Goal: Transaction & Acquisition: Book appointment/travel/reservation

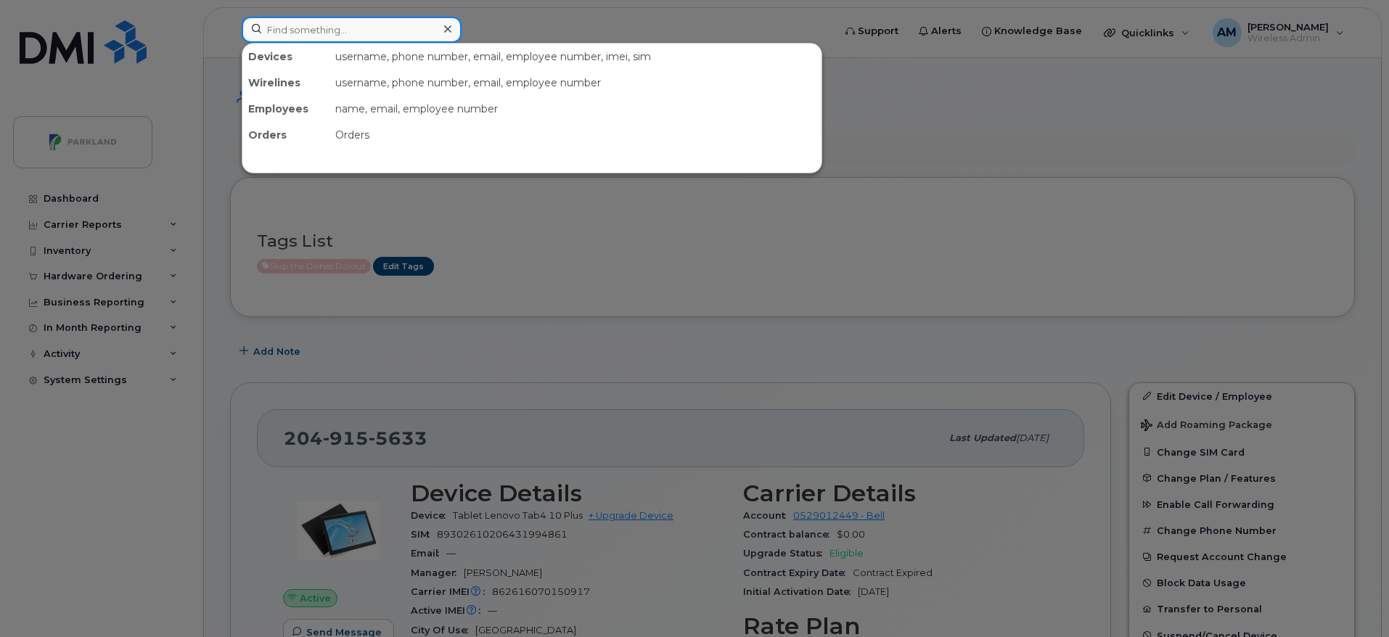
click at [375, 30] on input at bounding box center [352, 30] width 220 height 26
paste input "[PERSON_NAME]"
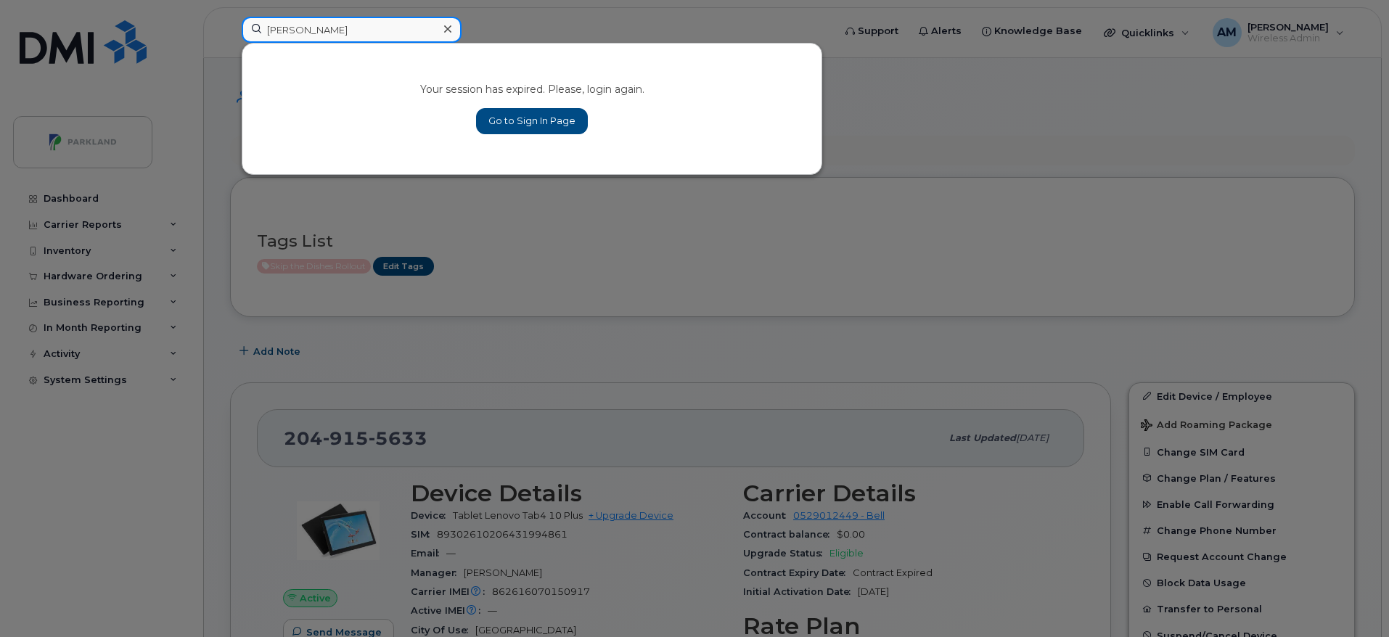
type input "[PERSON_NAME]"
click at [493, 112] on link "Go to Sign In Page" at bounding box center [532, 121] width 112 height 26
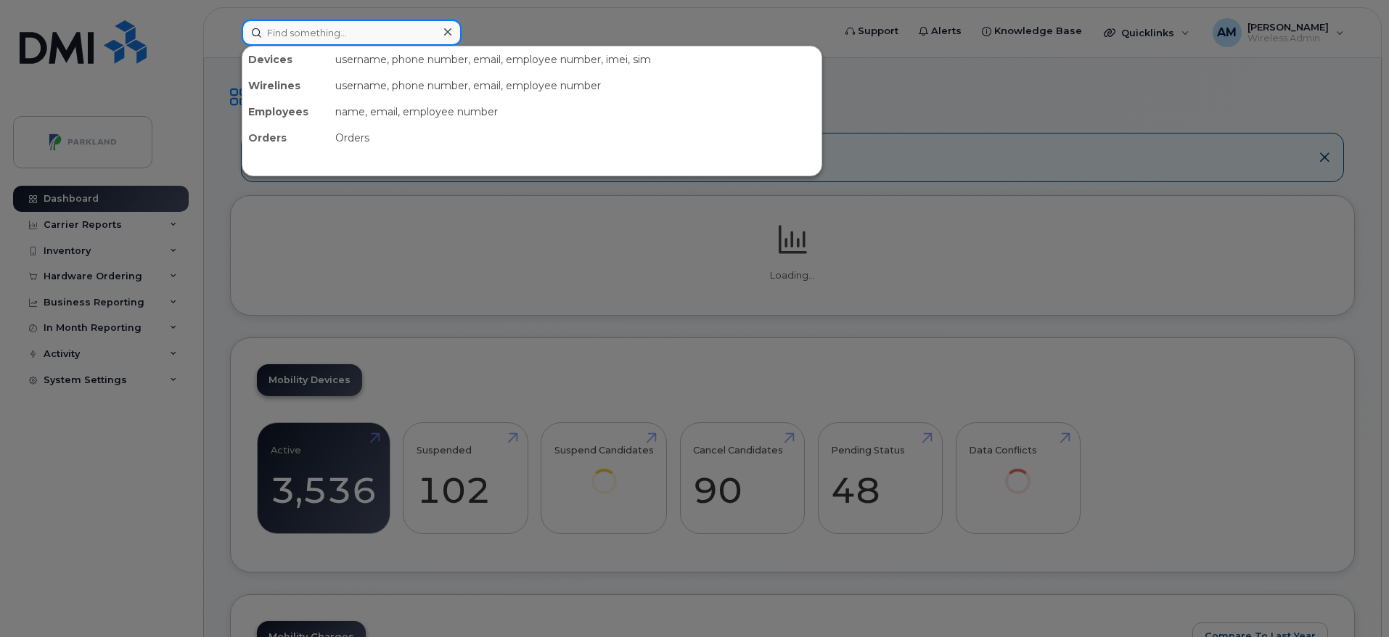
click at [406, 30] on input at bounding box center [352, 33] width 220 height 26
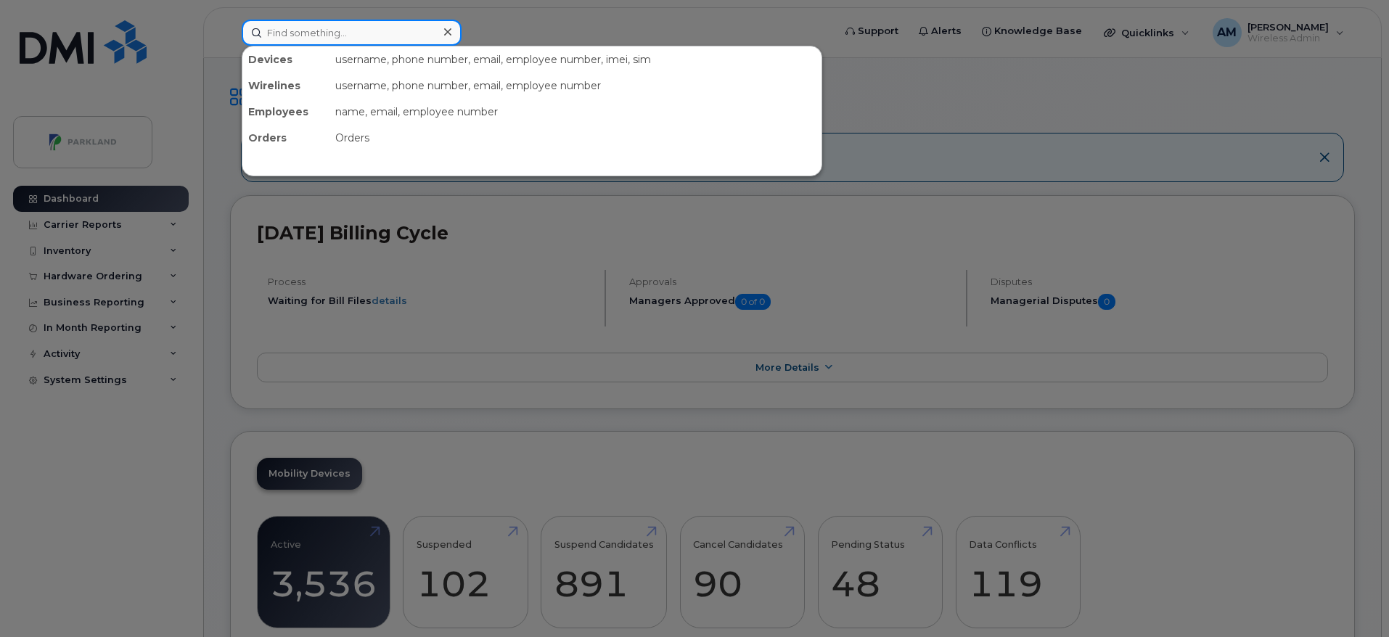
paste input "[PERSON_NAME]"
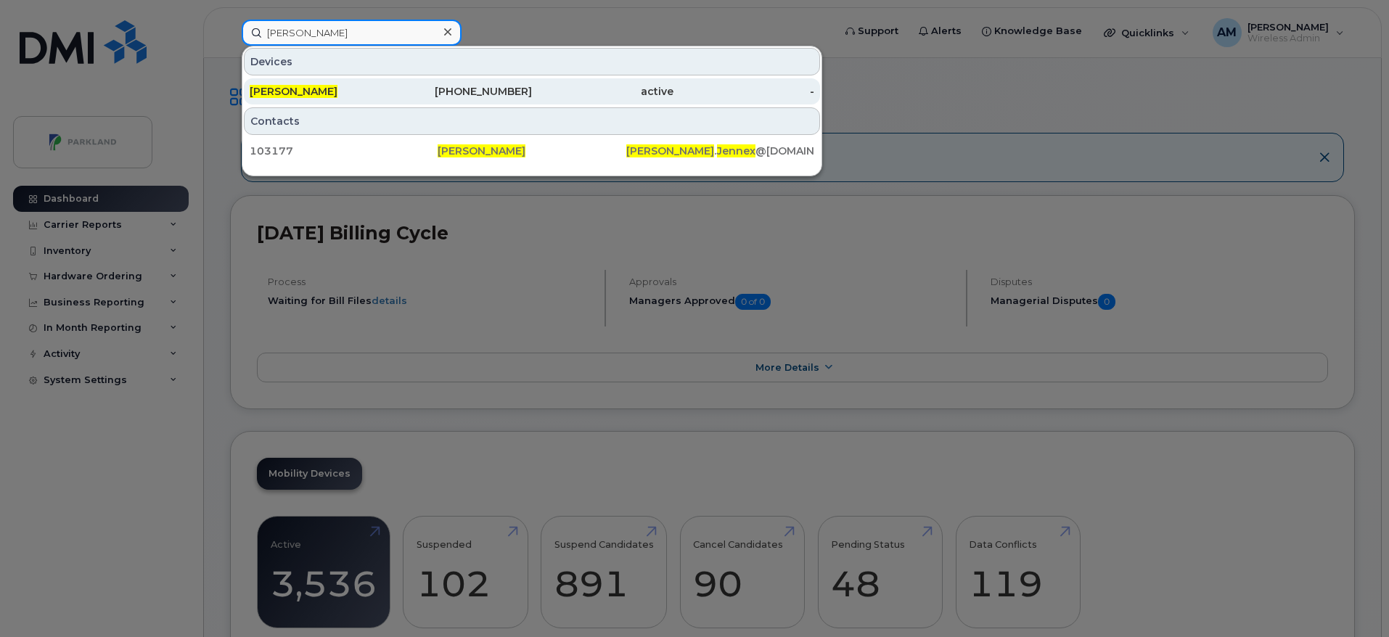
drag, startPoint x: 390, startPoint y: 30, endPoint x: 552, endPoint y: 90, distance: 172.4
click at [552, 46] on div "Mike Jennex Devices Mike Jennex 902-221-4467 active - Contacts 103177 Mike Jenn…" at bounding box center [533, 33] width 582 height 26
type input "[PERSON_NAME]"
click at [552, 90] on div "active" at bounding box center [603, 91] width 142 height 15
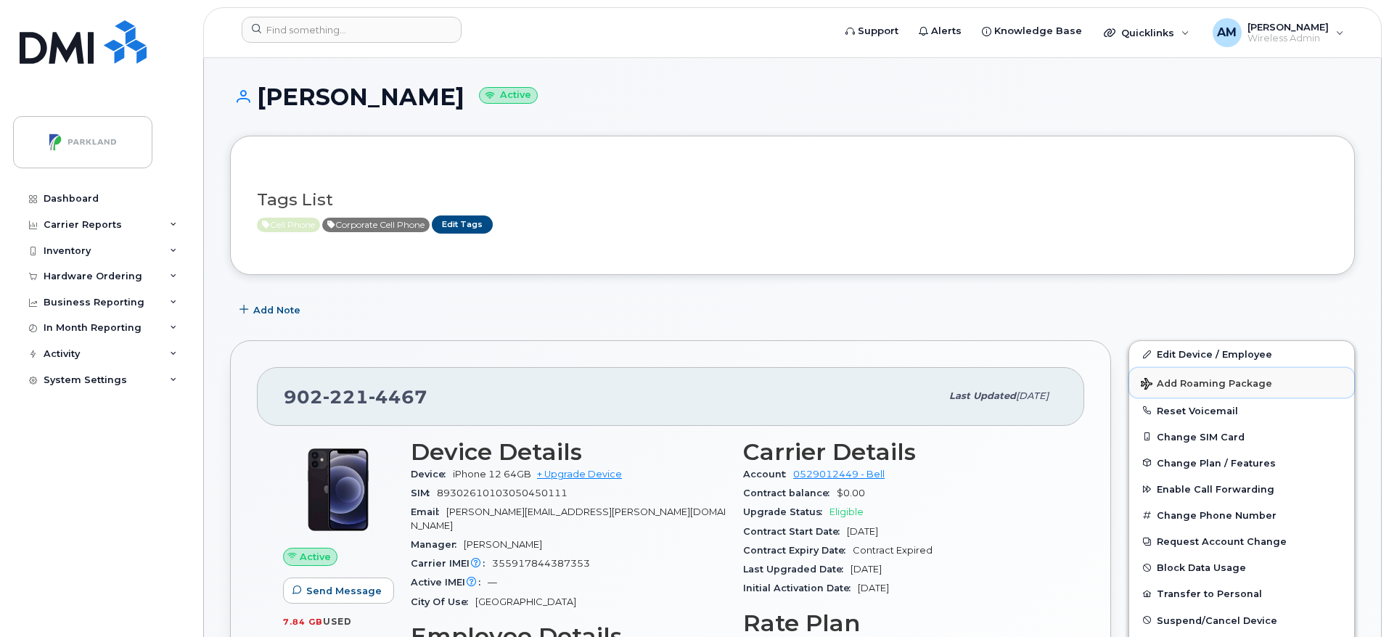
click at [1216, 376] on button "Add Roaming Package" at bounding box center [1241, 383] width 225 height 30
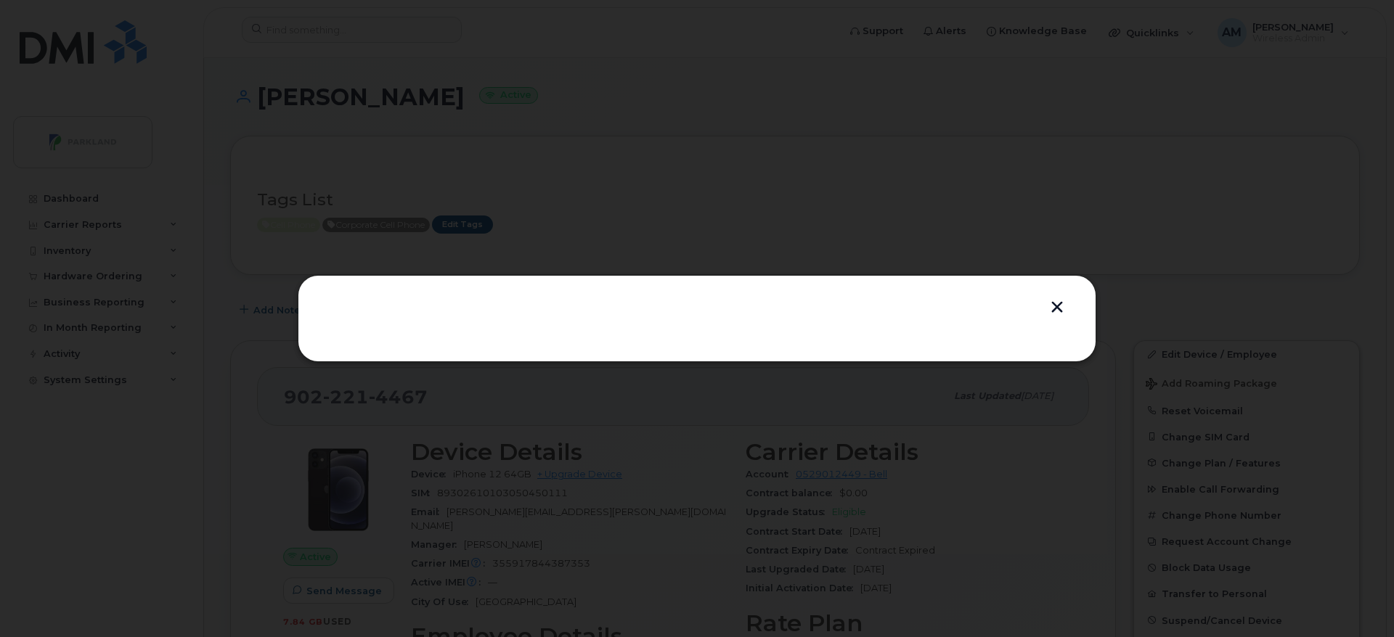
click at [1055, 307] on button "button" at bounding box center [1057, 308] width 22 height 15
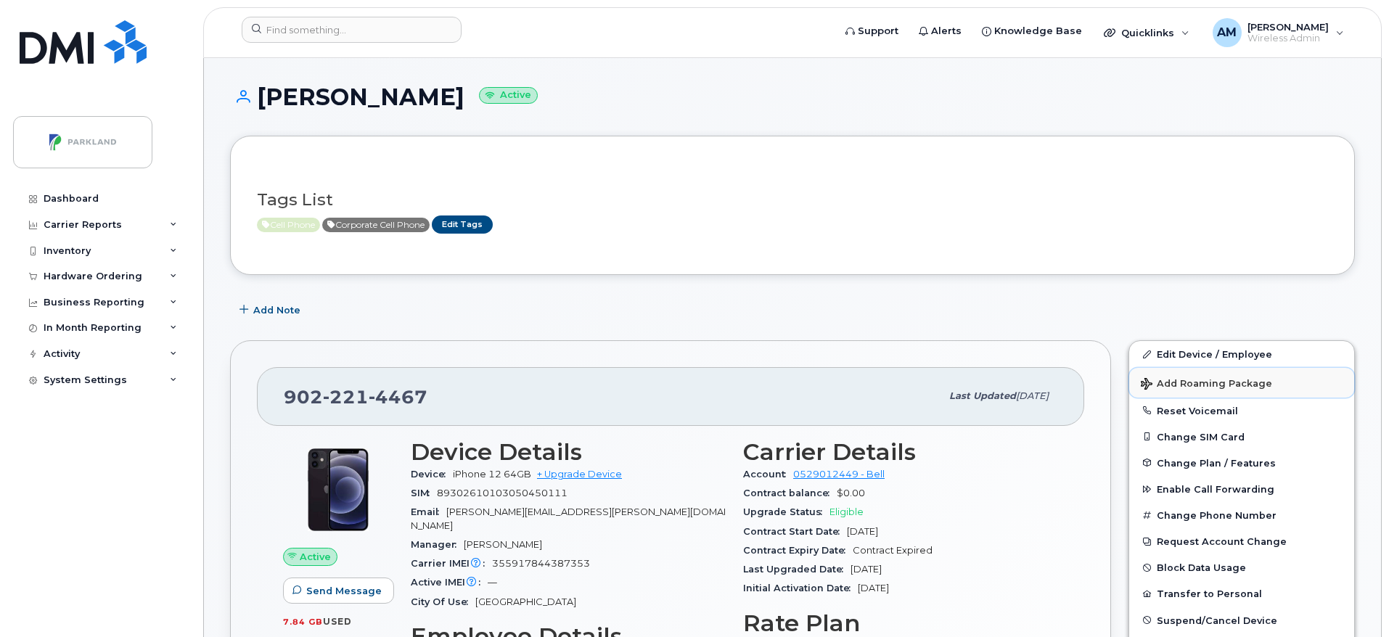
click at [1209, 385] on span "Add Roaming Package" at bounding box center [1206, 385] width 131 height 14
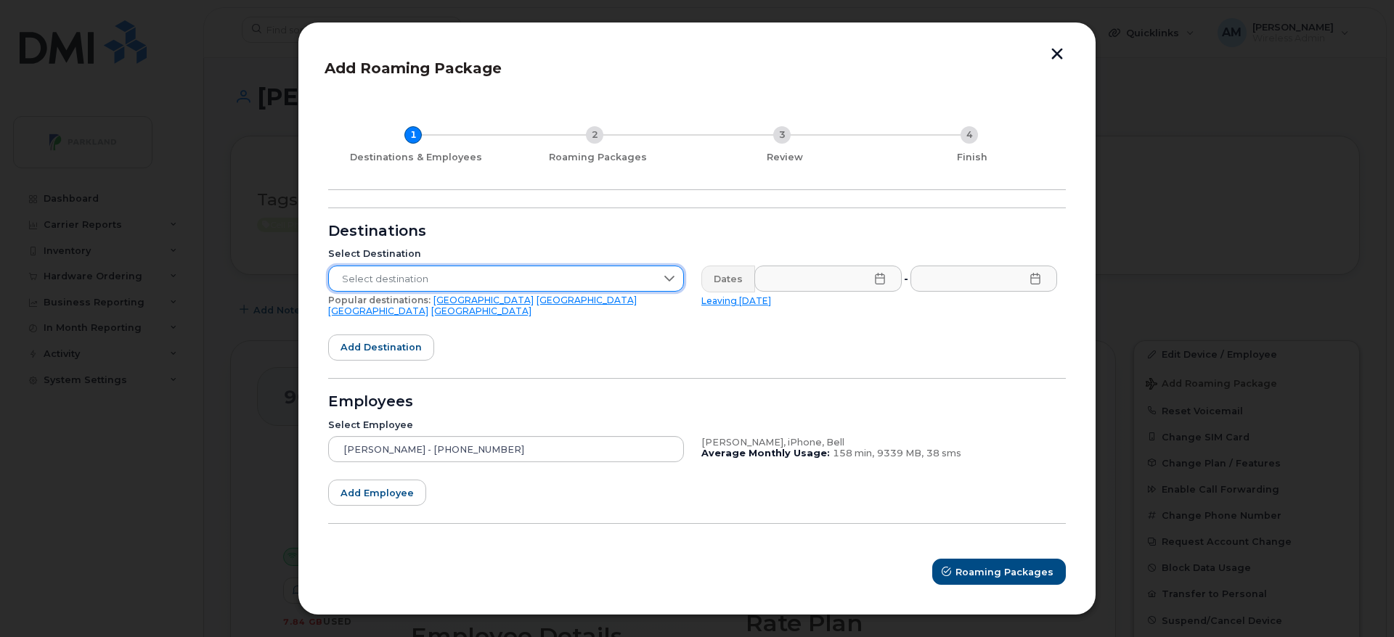
click at [652, 282] on span "Select destination" at bounding box center [492, 279] width 327 height 26
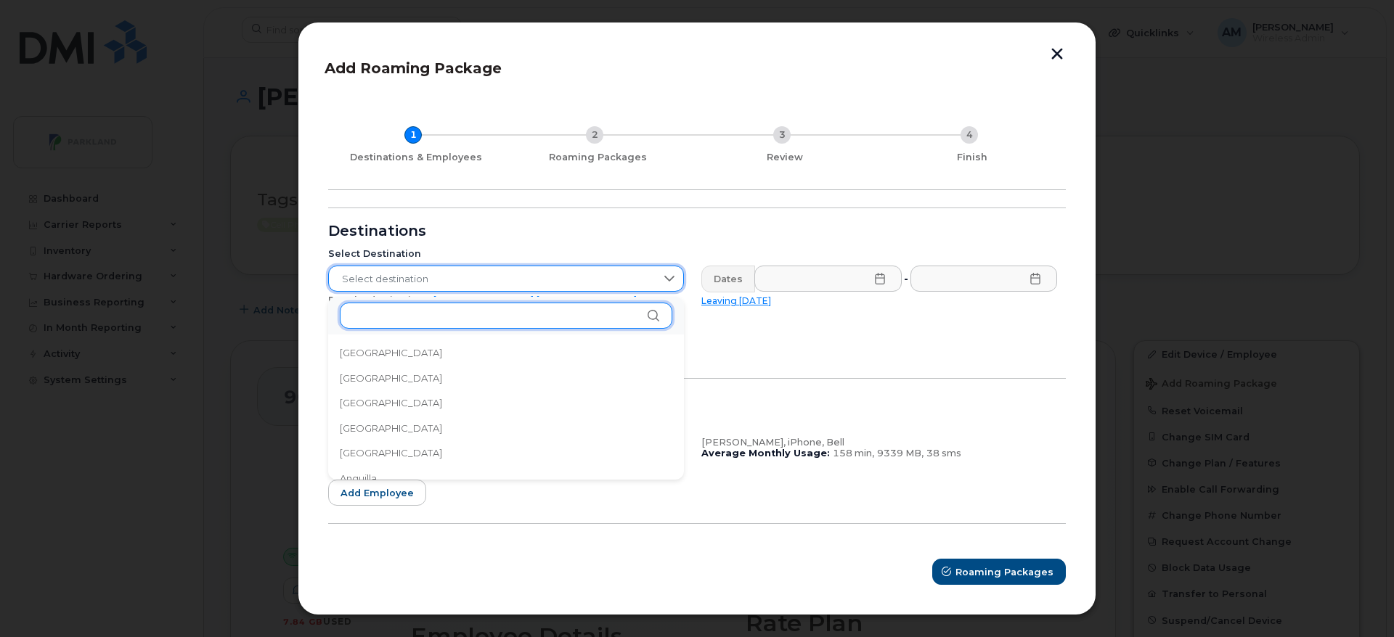
click at [579, 314] on input "text" at bounding box center [506, 316] width 332 height 26
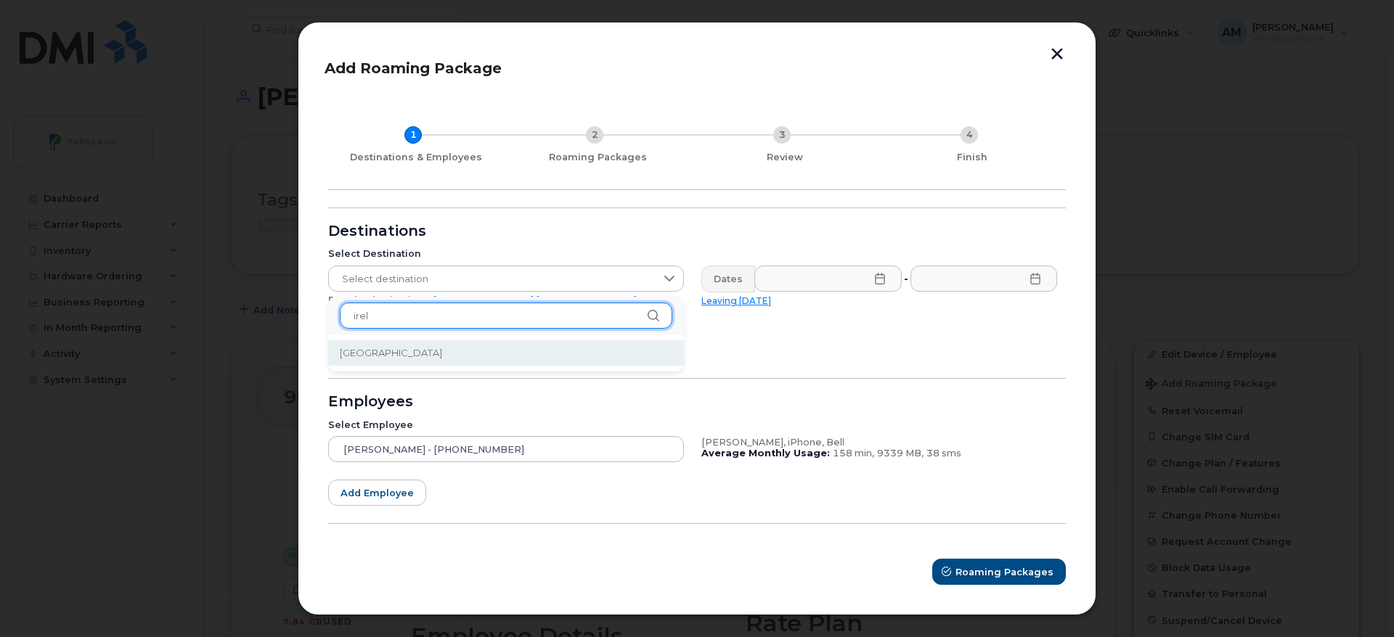
type input "irel"
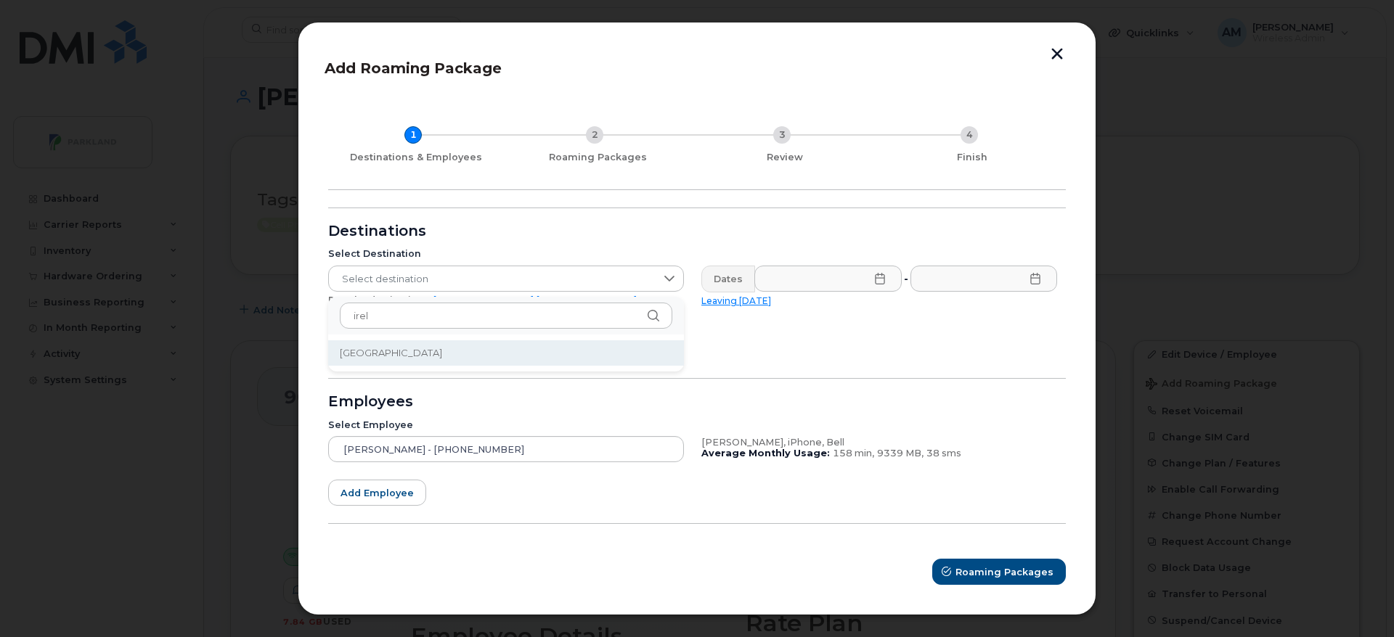
click at [543, 361] on li "[GEOGRAPHIC_DATA]" at bounding box center [506, 352] width 356 height 25
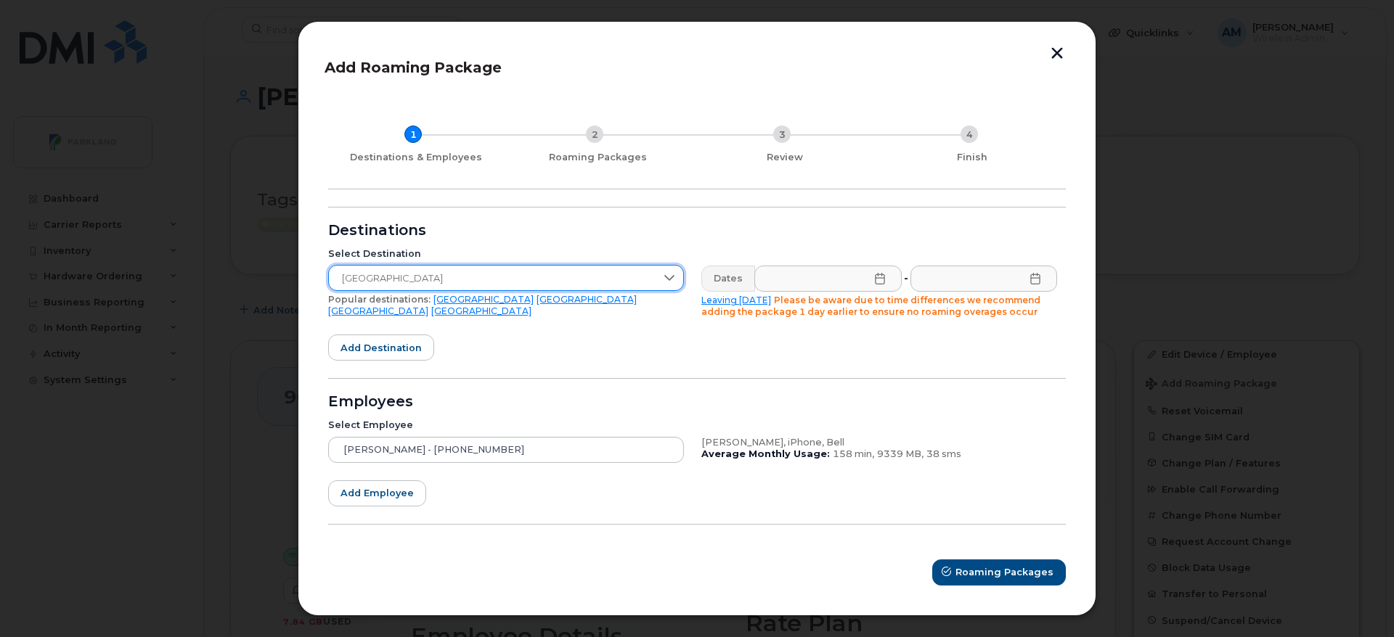
click at [745, 301] on link "Leaving today" at bounding box center [736, 300] width 70 height 11
type input "2025-08-28"
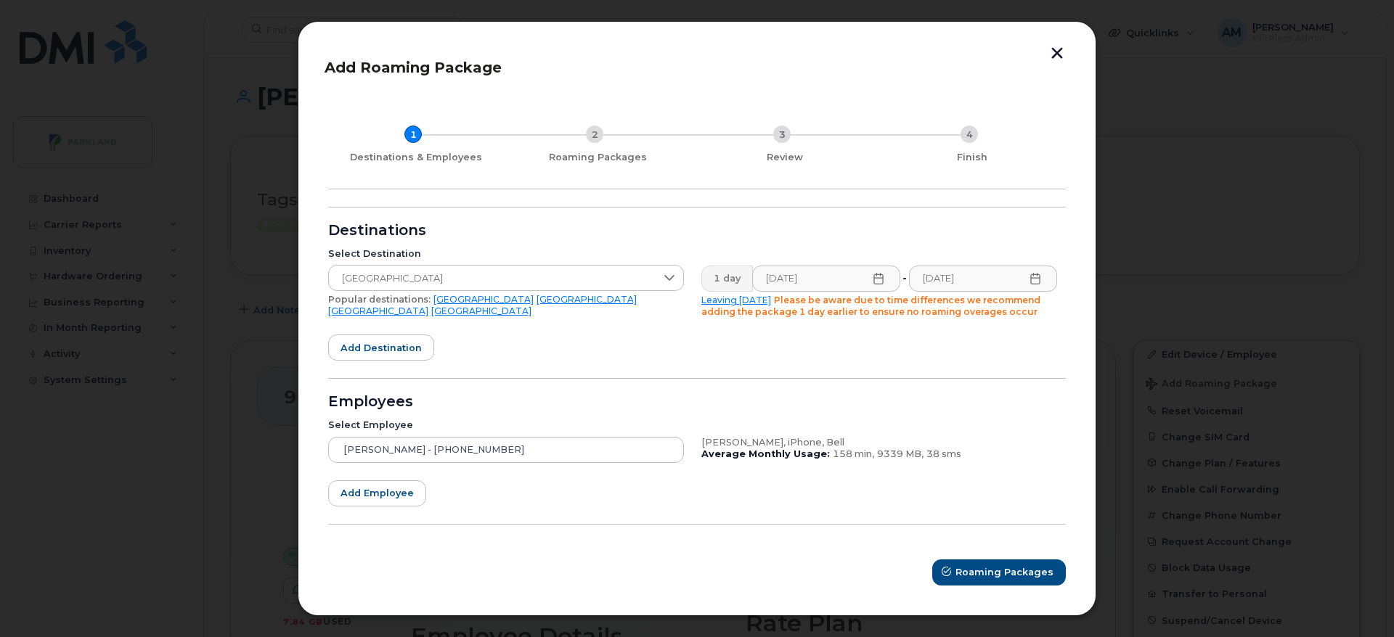
click at [1036, 280] on icon at bounding box center [1035, 279] width 12 height 12
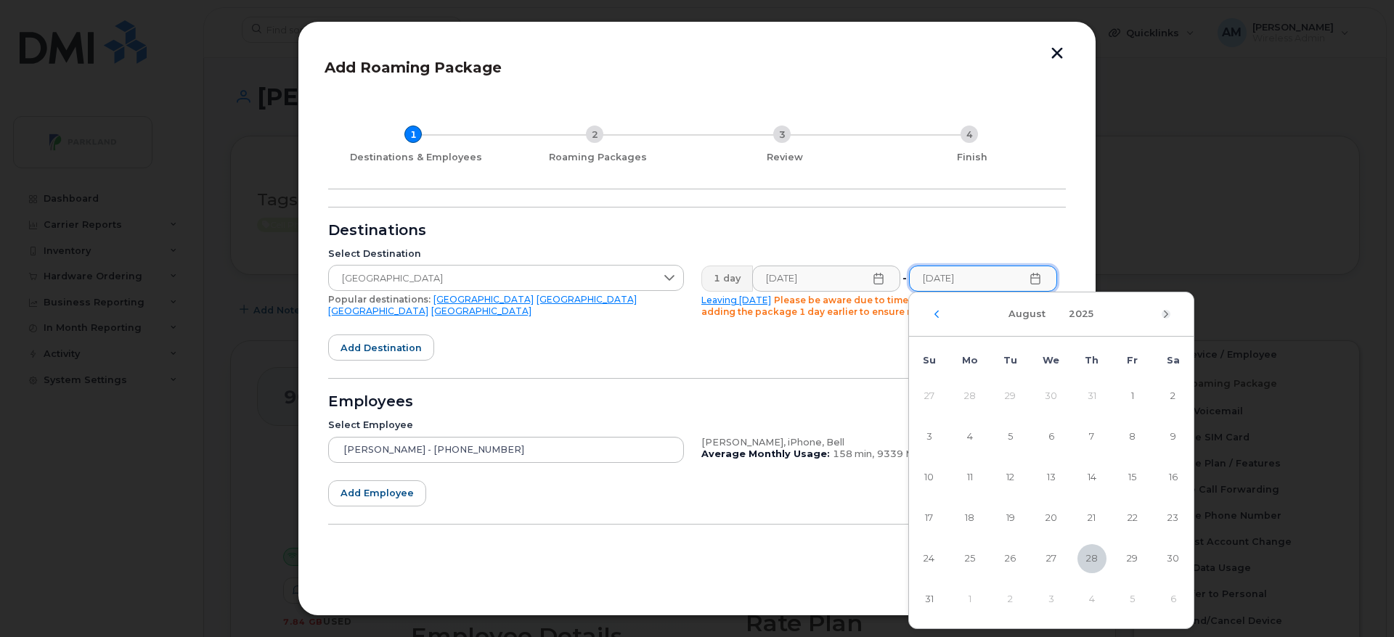
click at [1162, 313] on icon "Next Month" at bounding box center [1165, 314] width 9 height 12
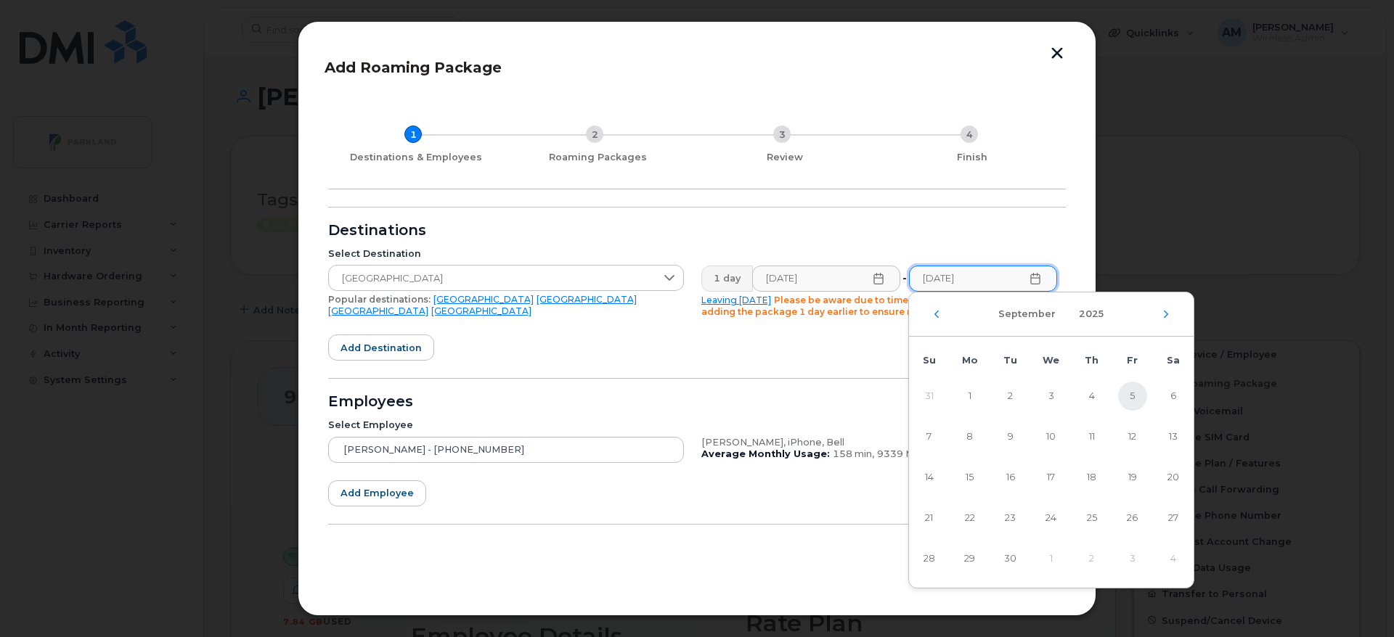
click at [1129, 388] on span "5" at bounding box center [1132, 396] width 29 height 29
type input "09/05/2025"
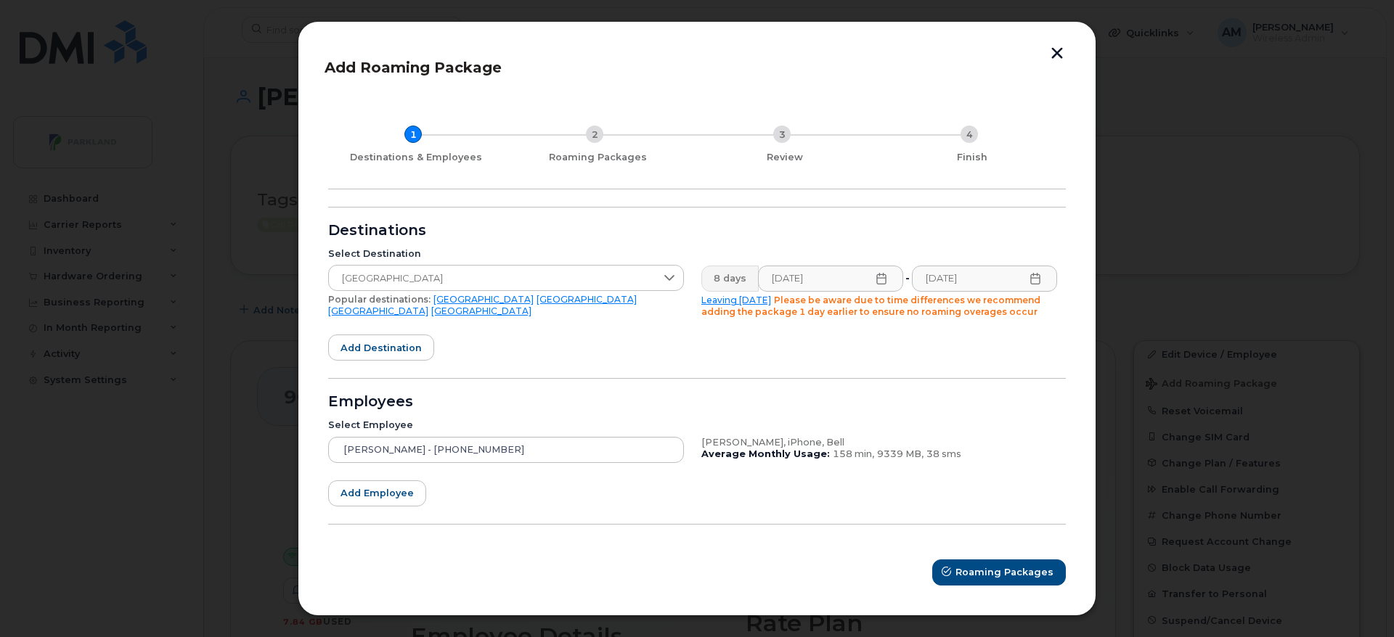
click at [952, 236] on div "Destinations" at bounding box center [696, 231] width 737 height 12
click at [388, 351] on span "Add destination" at bounding box center [380, 348] width 81 height 14
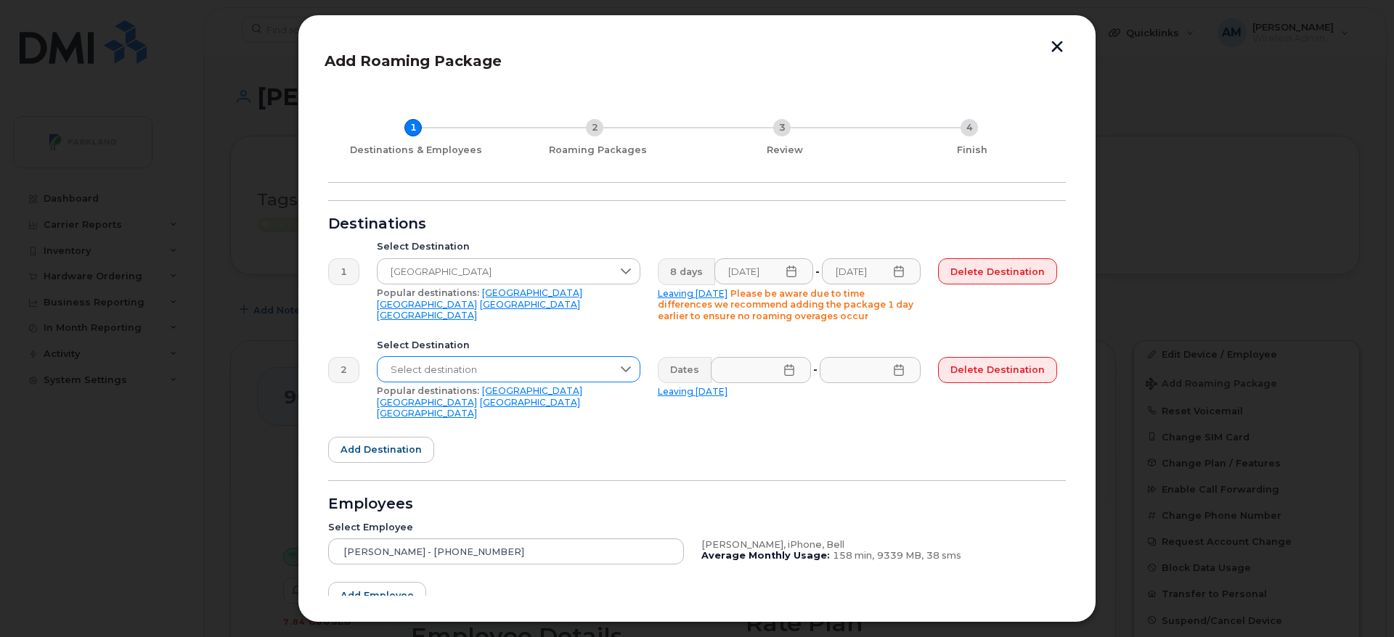
click at [552, 374] on span "Select destination" at bounding box center [494, 370] width 234 height 26
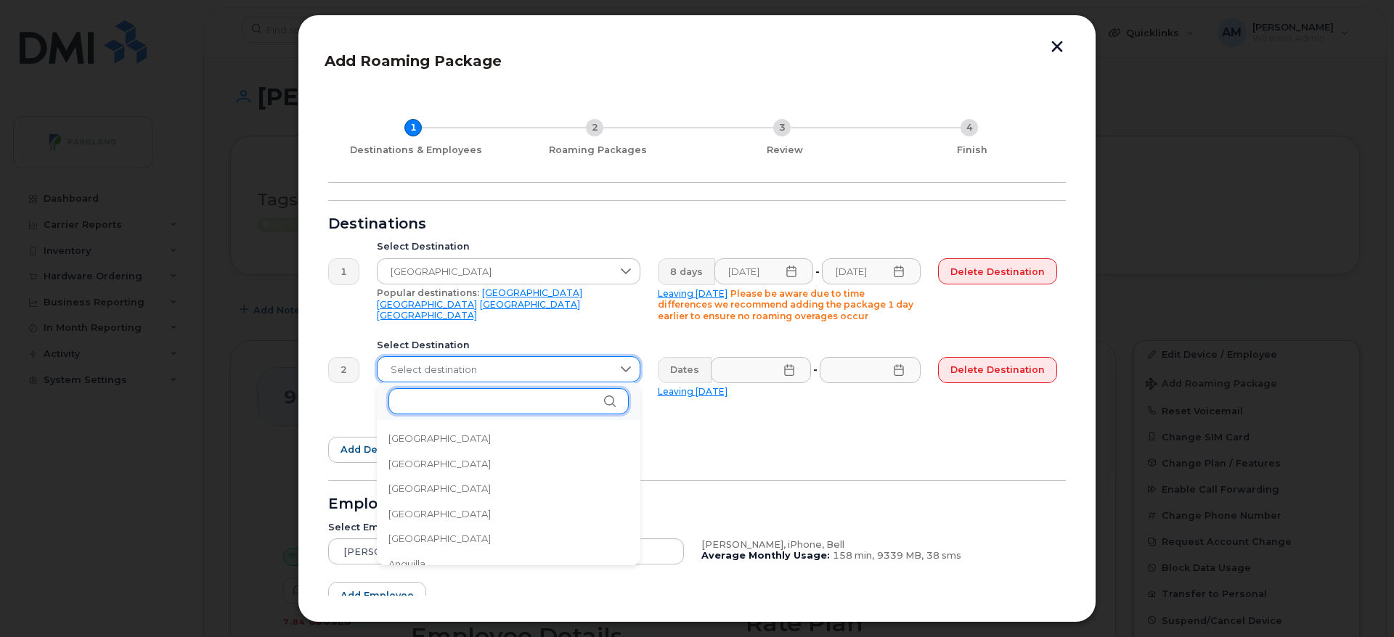
click at [536, 406] on input "text" at bounding box center [508, 401] width 240 height 26
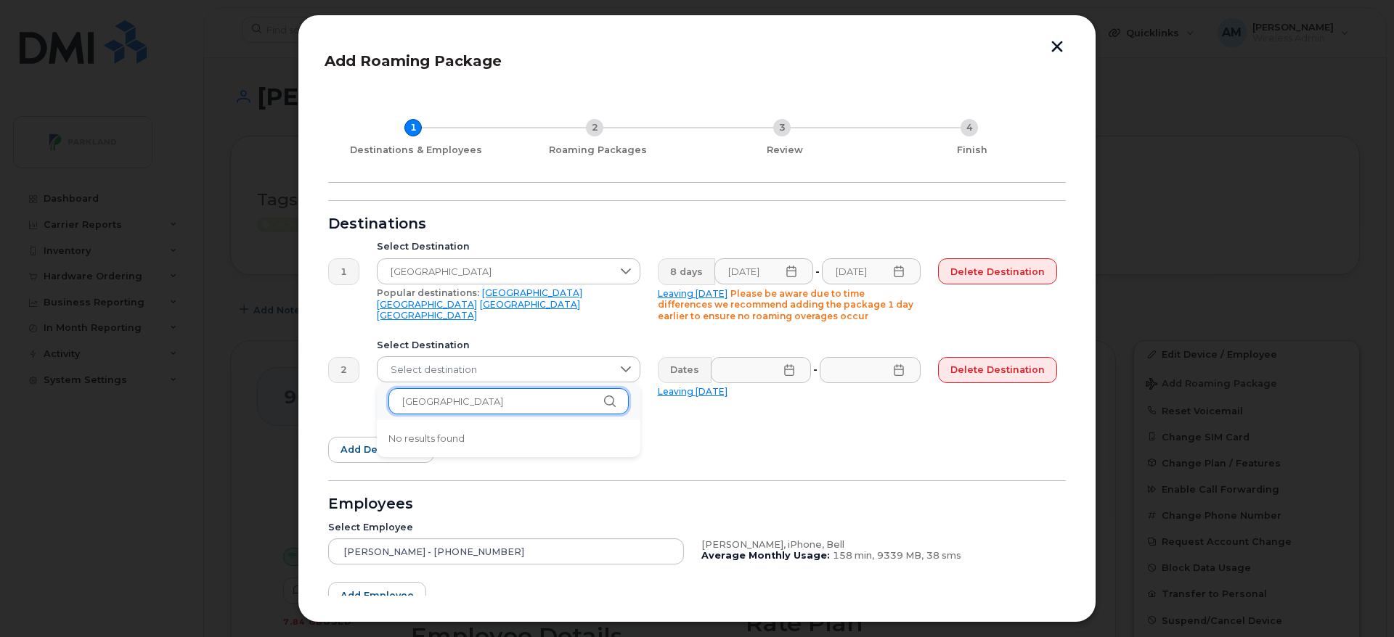
type input "scotland"
click at [679, 437] on form "Destinations 1 Select Destination Ireland Popular destinations: USA Mexico Unit…" at bounding box center [696, 443] width 737 height 487
click at [480, 400] on link "[GEOGRAPHIC_DATA]" at bounding box center [530, 402] width 100 height 11
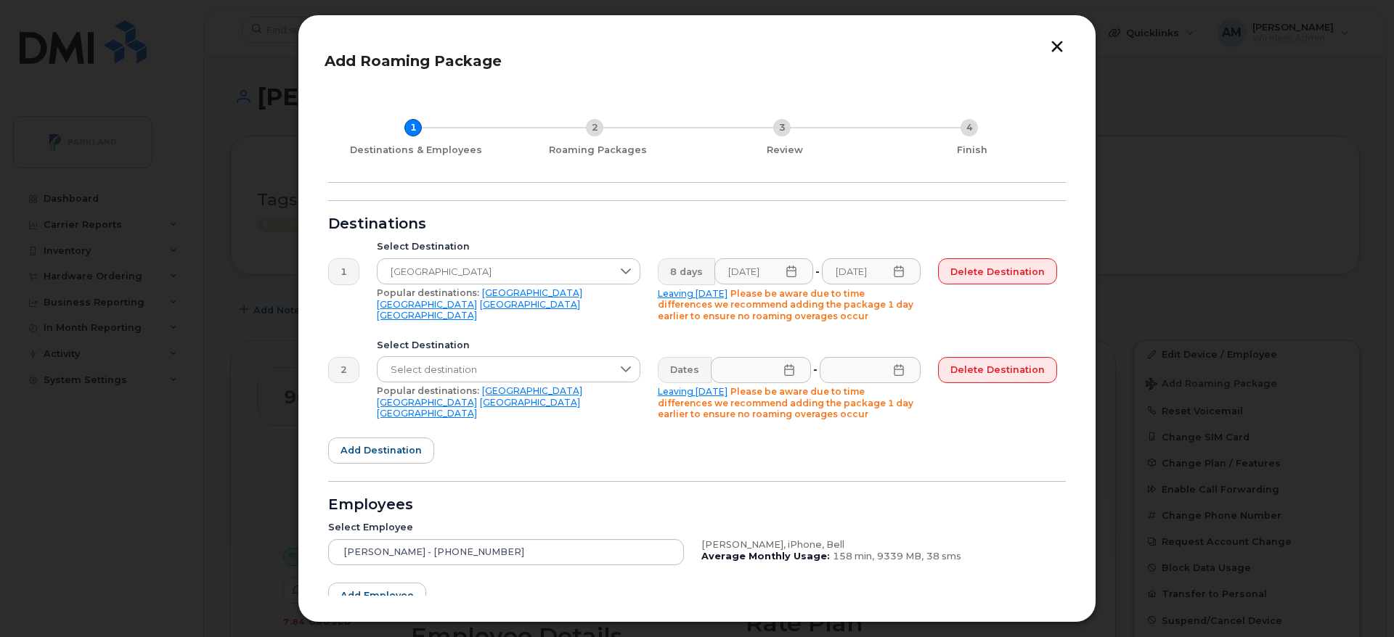
click at [545, 397] on link "[GEOGRAPHIC_DATA]" at bounding box center [530, 402] width 100 height 11
click at [542, 397] on link "[GEOGRAPHIC_DATA]" at bounding box center [530, 402] width 100 height 11
click at [595, 370] on span "Select destination" at bounding box center [494, 370] width 234 height 26
drag, startPoint x: 525, startPoint y: 407, endPoint x: 224, endPoint y: 412, distance: 301.3
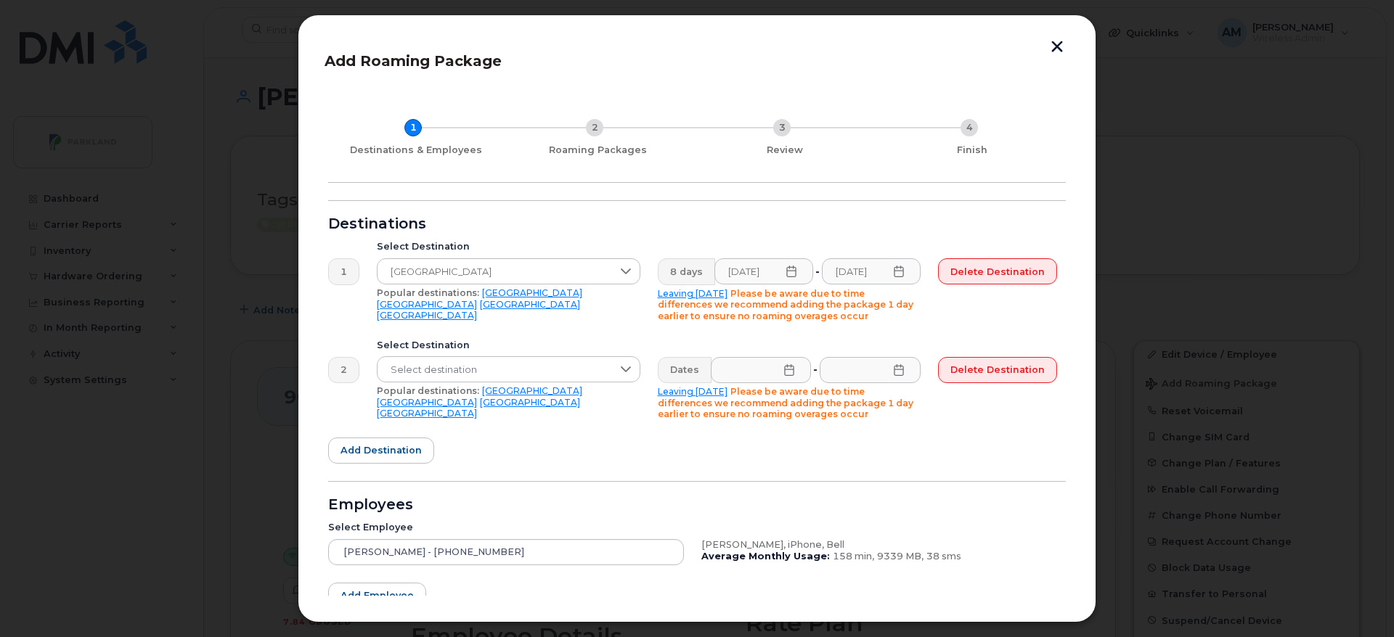
click at [536, 397] on link "[GEOGRAPHIC_DATA]" at bounding box center [530, 402] width 100 height 11
click at [555, 397] on link "[GEOGRAPHIC_DATA]" at bounding box center [530, 402] width 100 height 11
click at [560, 374] on span "Select destination" at bounding box center [494, 370] width 234 height 26
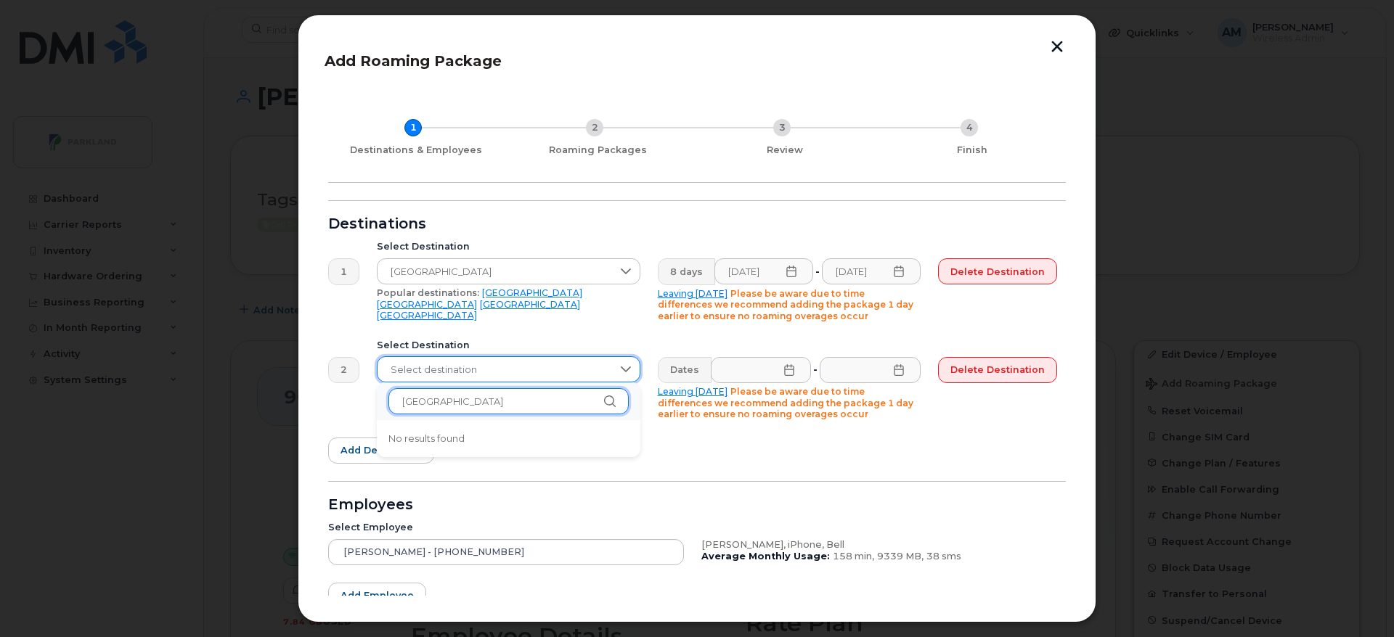
click at [479, 399] on input "scotland" at bounding box center [508, 401] width 240 height 26
type input "s"
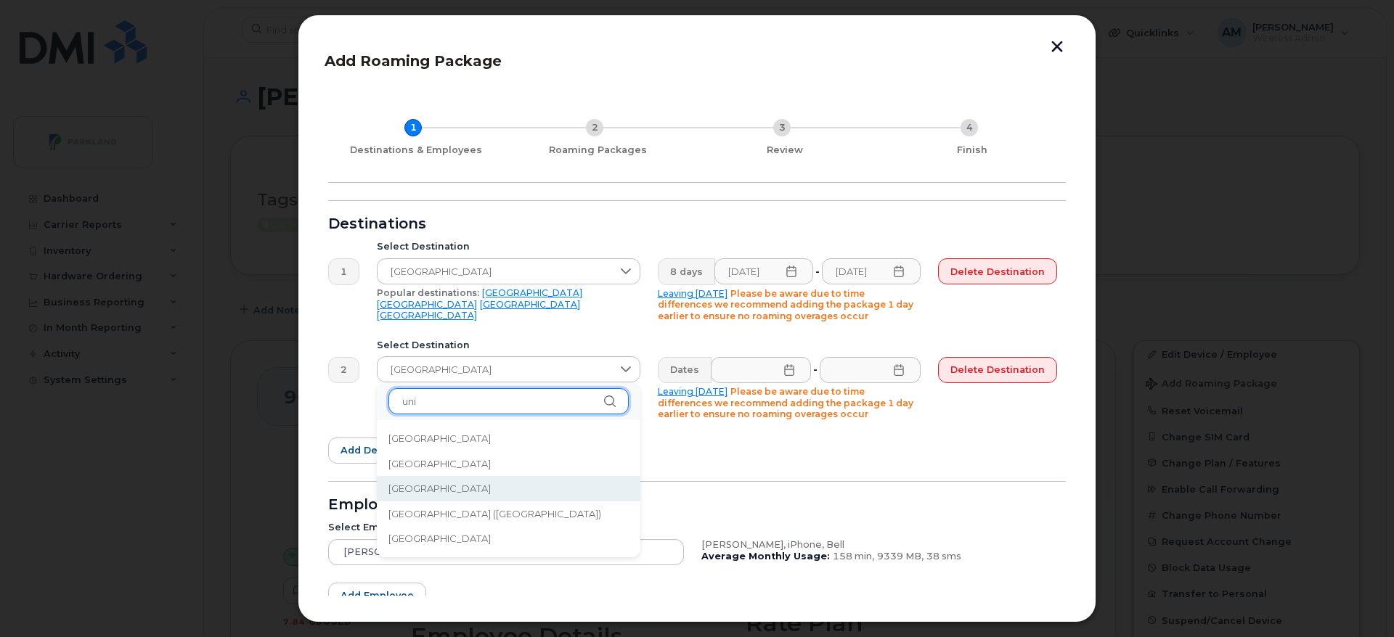
type input "uni"
click at [448, 496] on li "[GEOGRAPHIC_DATA]" at bounding box center [508, 488] width 263 height 25
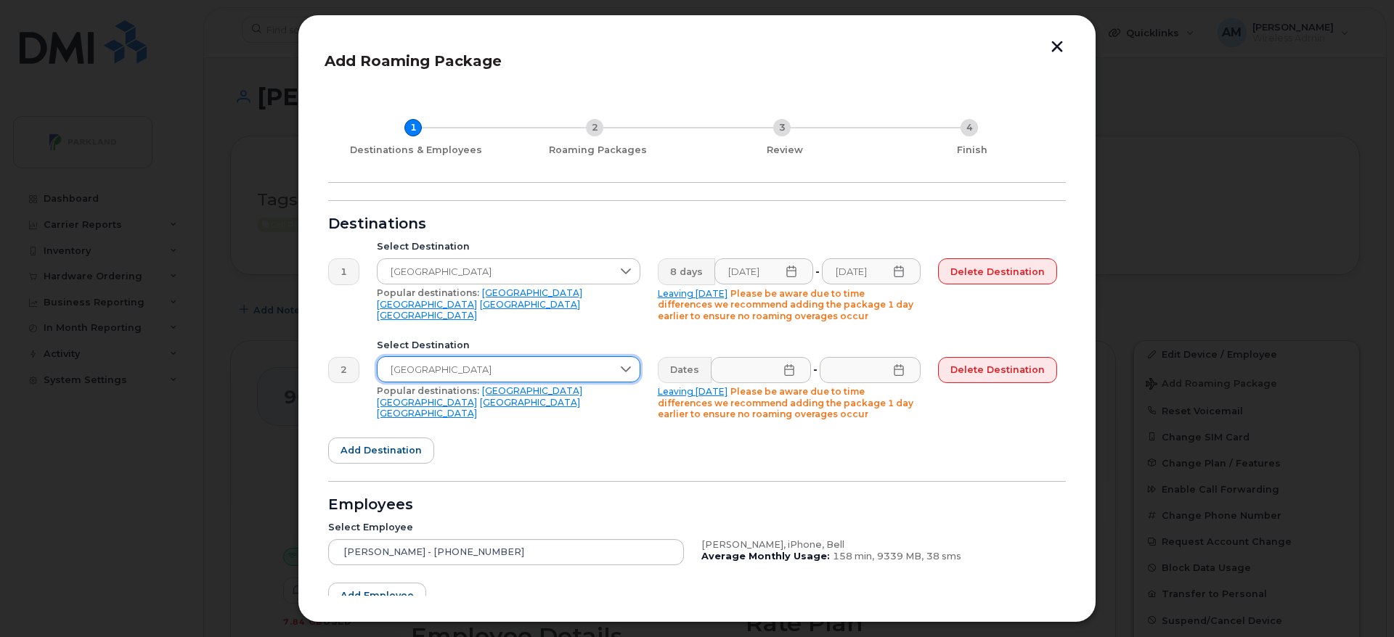
click at [524, 416] on div "Select Destination United Kingdom Popular destinations: USA Mexico United Kingd…" at bounding box center [508, 380] width 281 height 98
click at [787, 369] on icon at bounding box center [789, 370] width 9 height 12
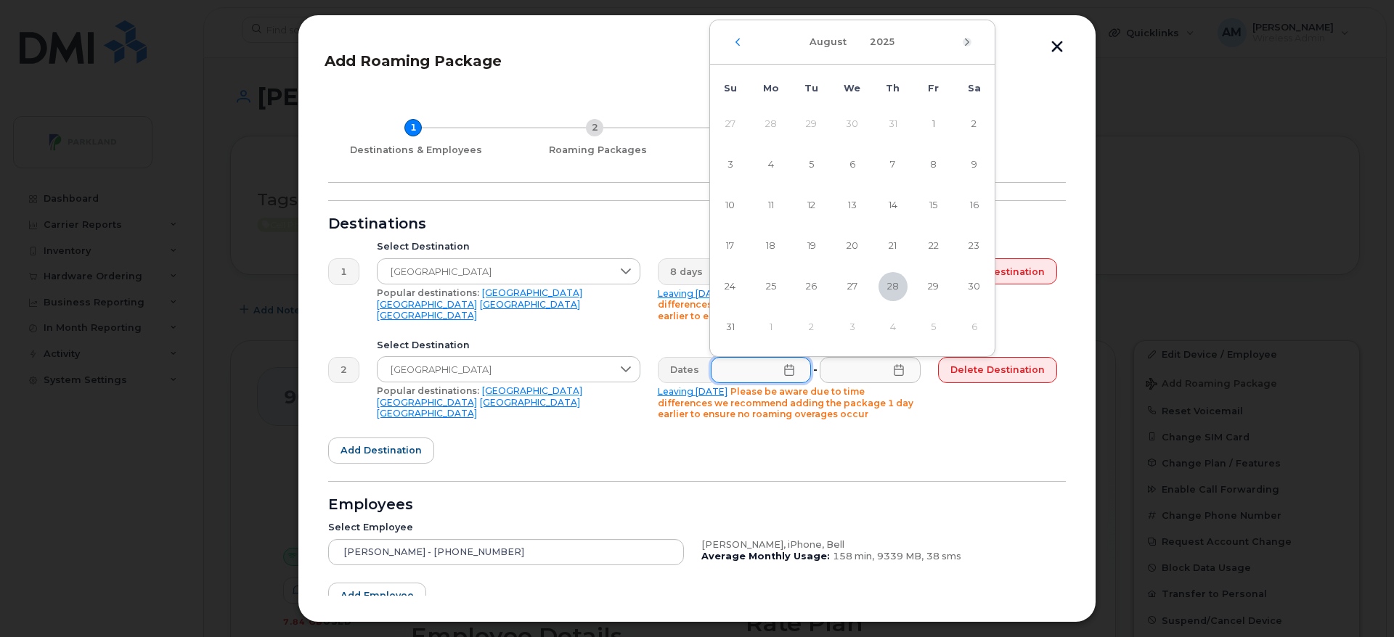
click at [967, 41] on icon "Next Month" at bounding box center [966, 42] width 9 height 12
click at [930, 121] on span "5" at bounding box center [933, 124] width 29 height 29
type input "09/05/2025"
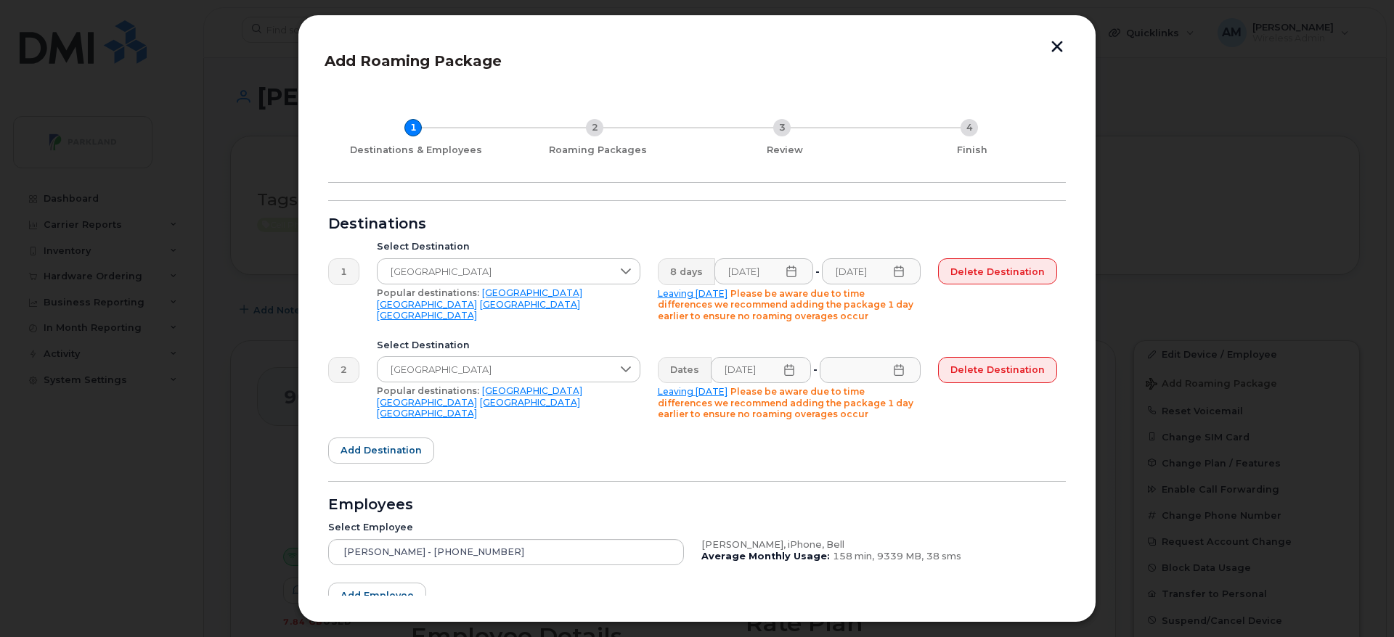
click at [895, 366] on icon at bounding box center [897, 370] width 9 height 12
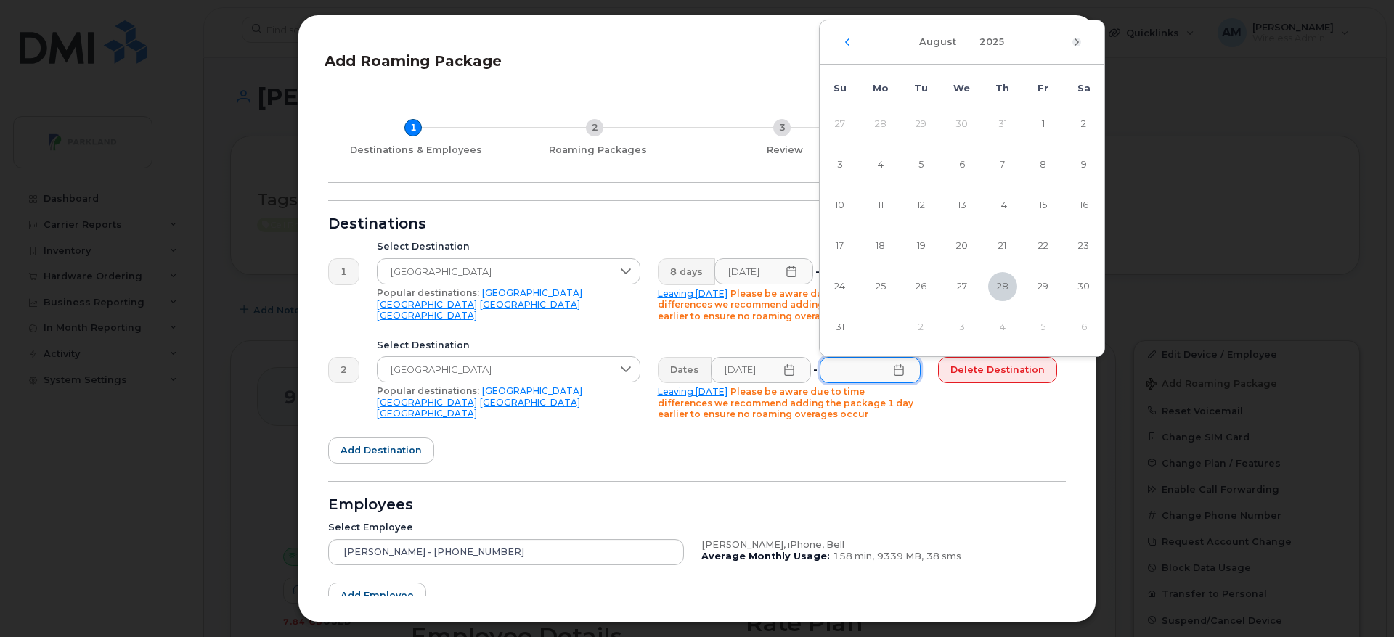
click at [1077, 38] on icon "Next Month" at bounding box center [1076, 42] width 9 height 12
click at [1040, 168] on span "12" at bounding box center [1042, 164] width 29 height 29
type input "09/12/2025"
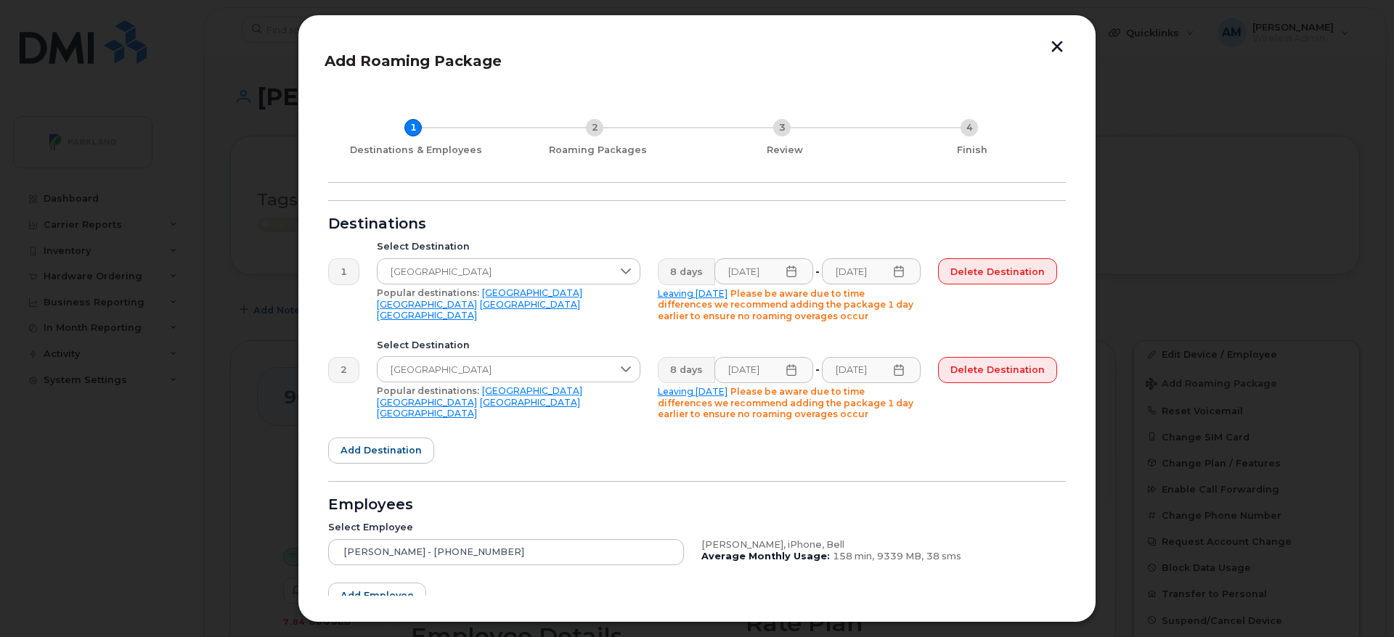
click at [936, 465] on form "Destinations 1 Select Destination Ireland Popular destinations: USA Mexico Unit…" at bounding box center [696, 444] width 737 height 488
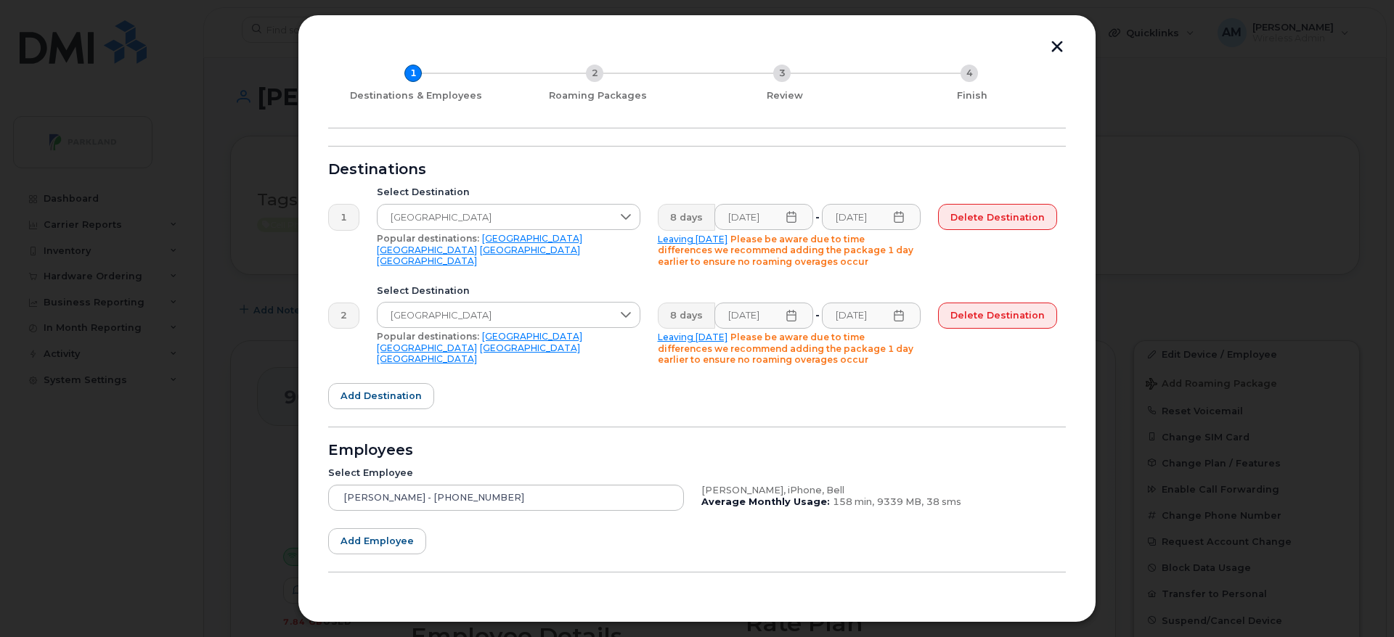
scroll to position [96, 0]
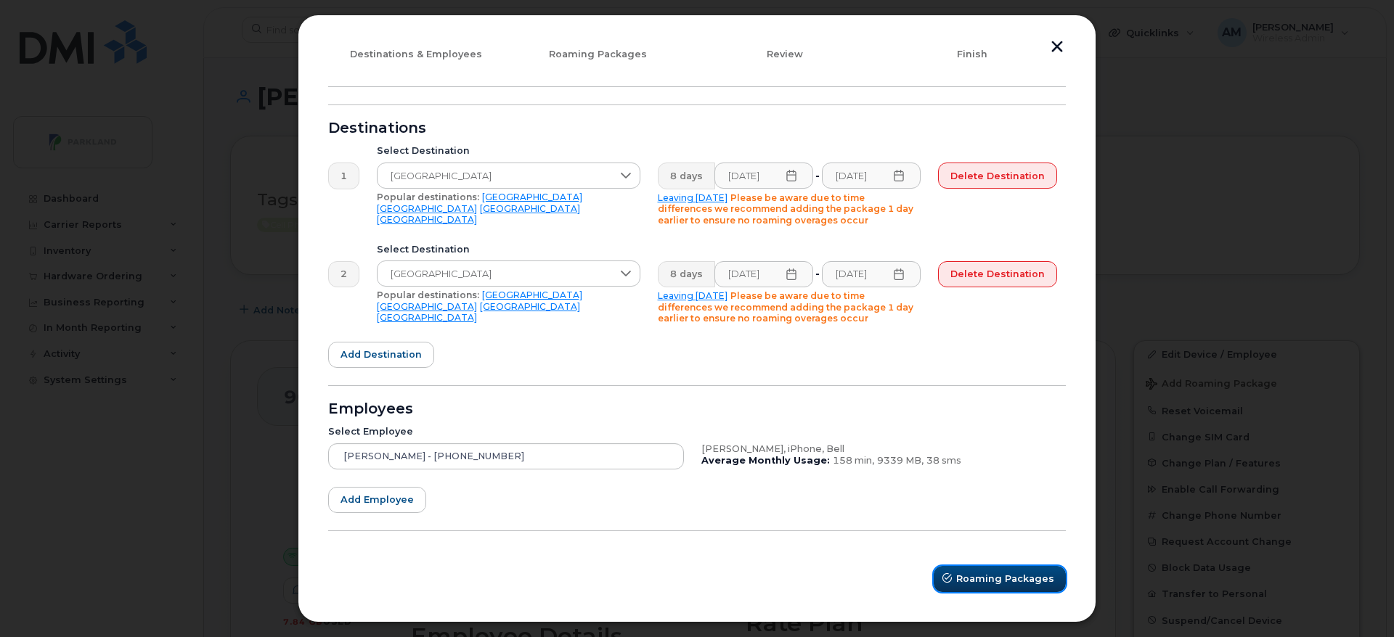
click at [977, 566] on button "Roaming Packages" at bounding box center [999, 579] width 132 height 26
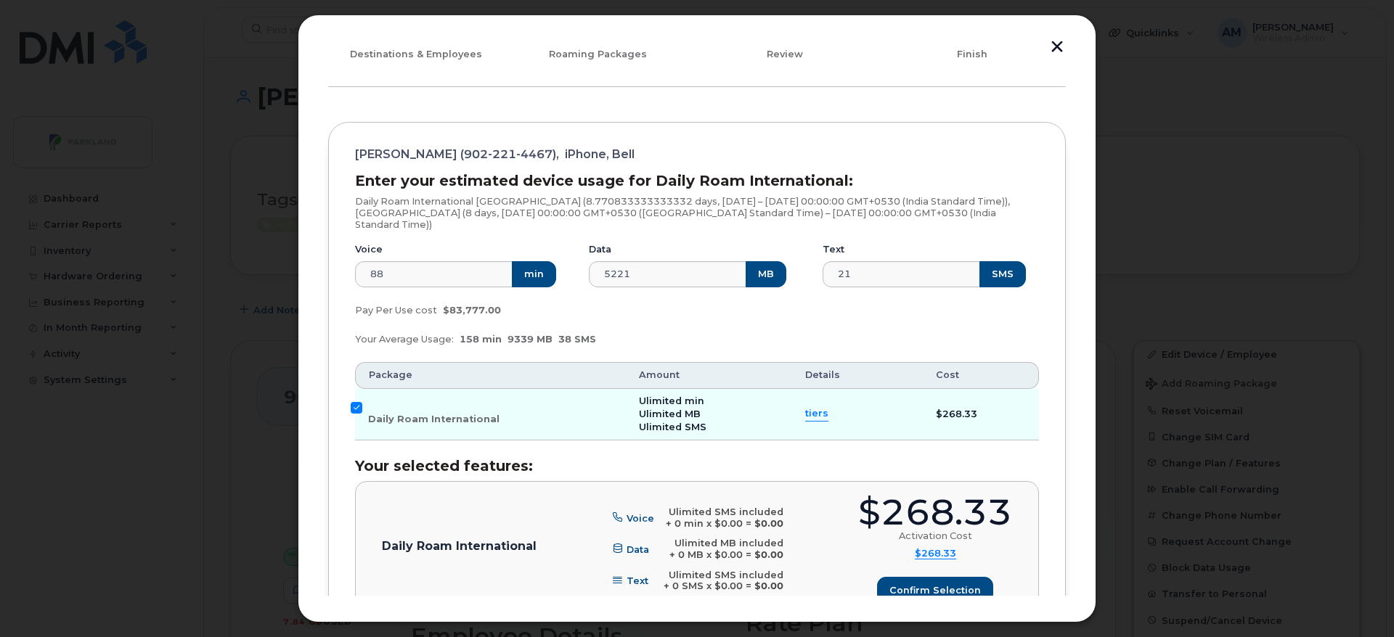
drag, startPoint x: 1062, startPoint y: 225, endPoint x: 1071, endPoint y: 358, distance: 133.2
click at [1071, 358] on div "Add Roaming Package 1 Destinations & Employees 2 Roaming Packages 3 Review 4 Fi…" at bounding box center [697, 319] width 798 height 608
click at [1021, 328] on div "Your Average Usage: 158 min 9339 MB 38 SMS" at bounding box center [696, 339] width 701 height 29
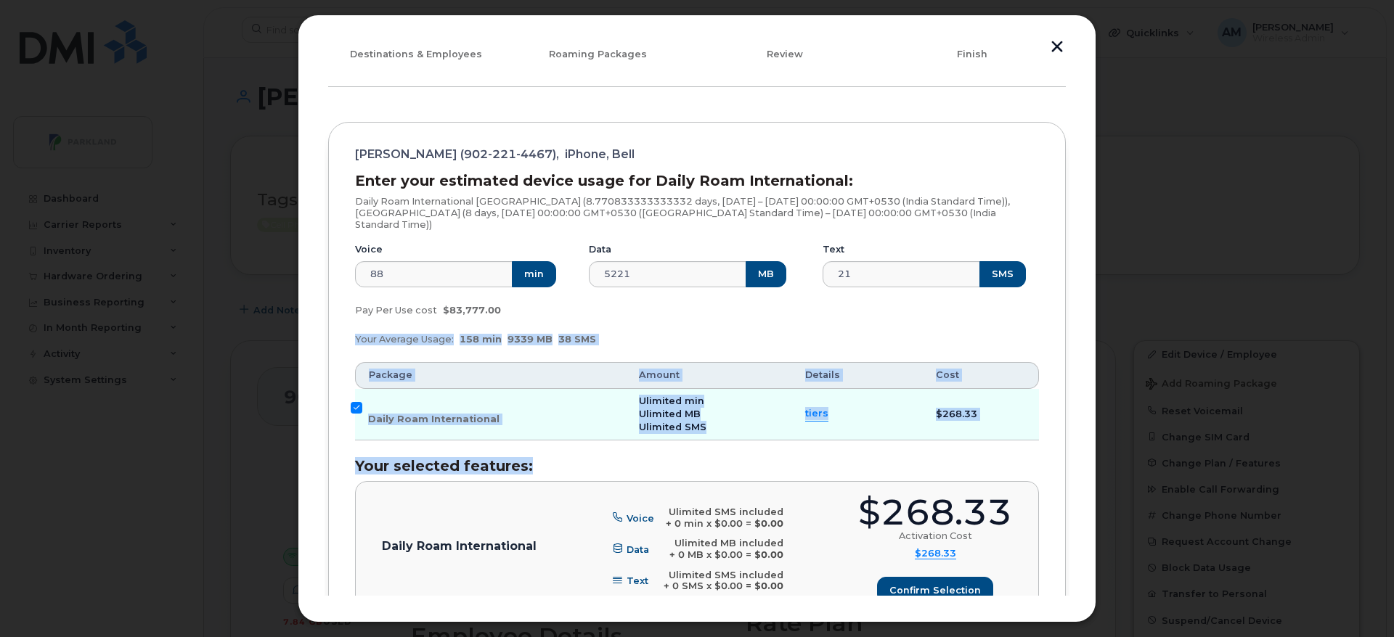
drag, startPoint x: 1071, startPoint y: 314, endPoint x: 1087, endPoint y: 455, distance: 141.8
click at [1087, 455] on div "Add Roaming Package 1 Destinations & Employees 2 Roaming Packages 3 Review 4 Fi…" at bounding box center [697, 319] width 798 height 608
click at [1063, 455] on div "1 Destinations & Employees 2 Roaming Packages 3 Review 4 Finish Mike Jennex (90…" at bounding box center [696, 592] width 745 height 1198
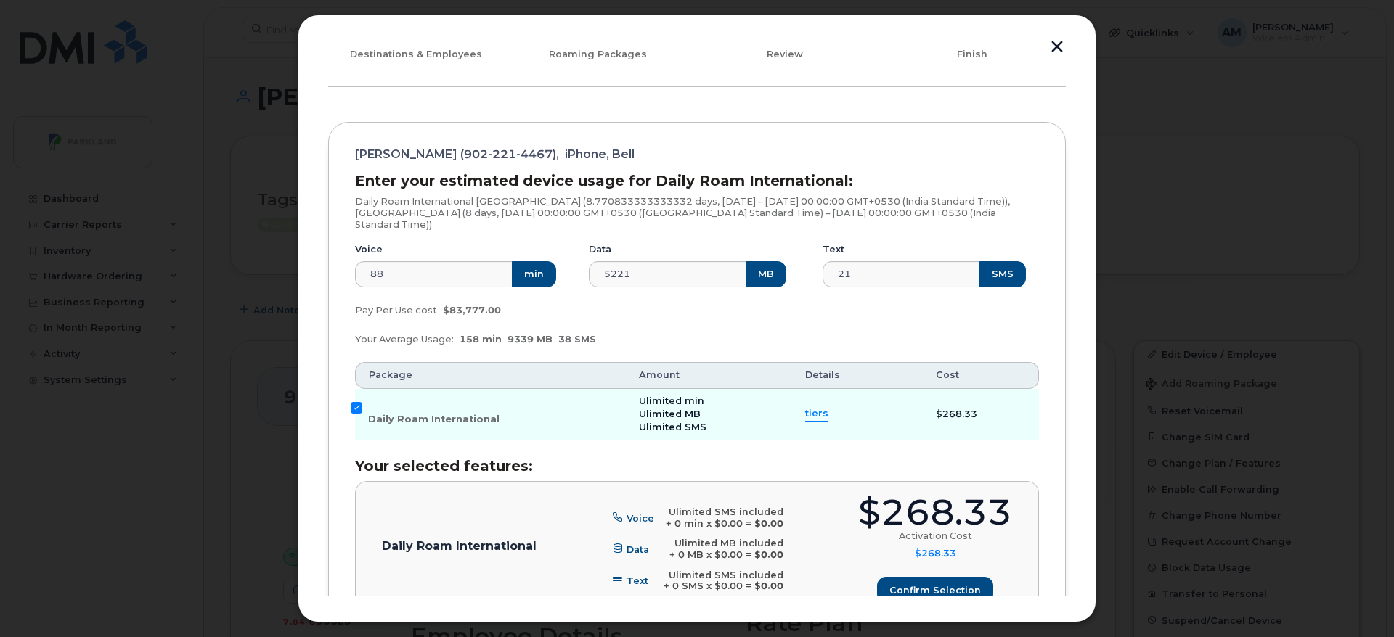
click at [1063, 455] on div "1 Destinations & Employees 2 Roaming Packages 3 Review 4 Finish Mike Jennex (90…" at bounding box center [696, 592] width 745 height 1198
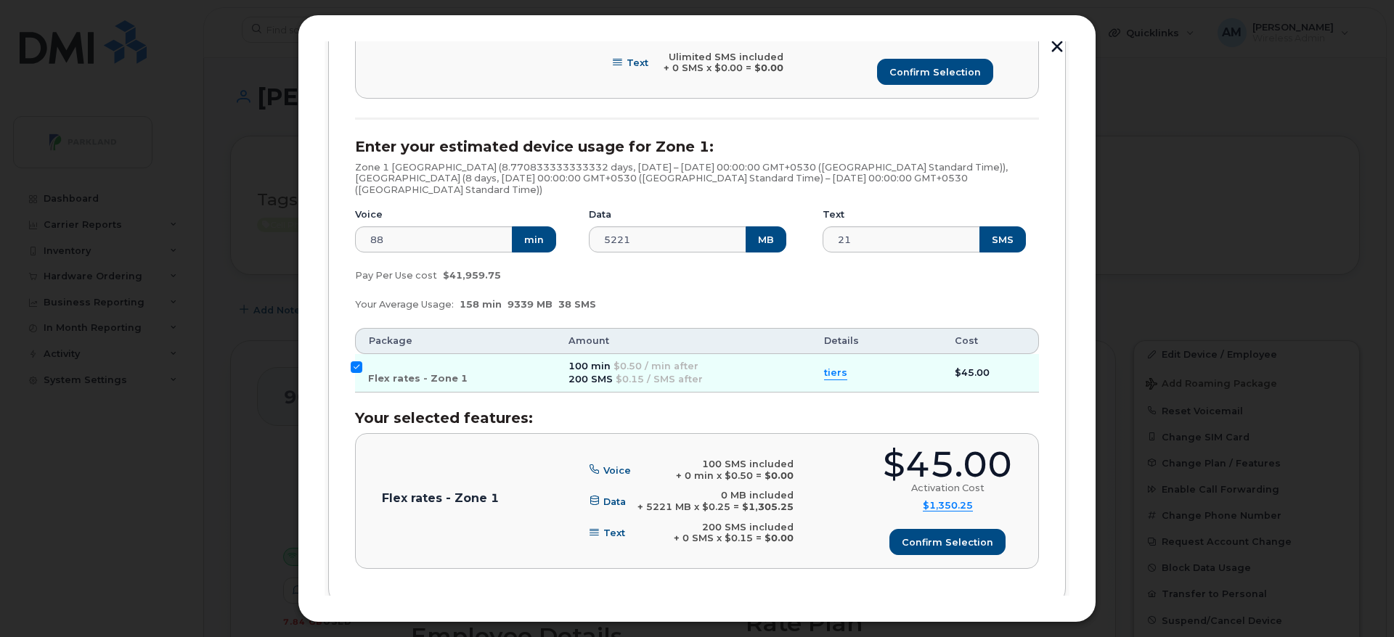
scroll to position [624, 0]
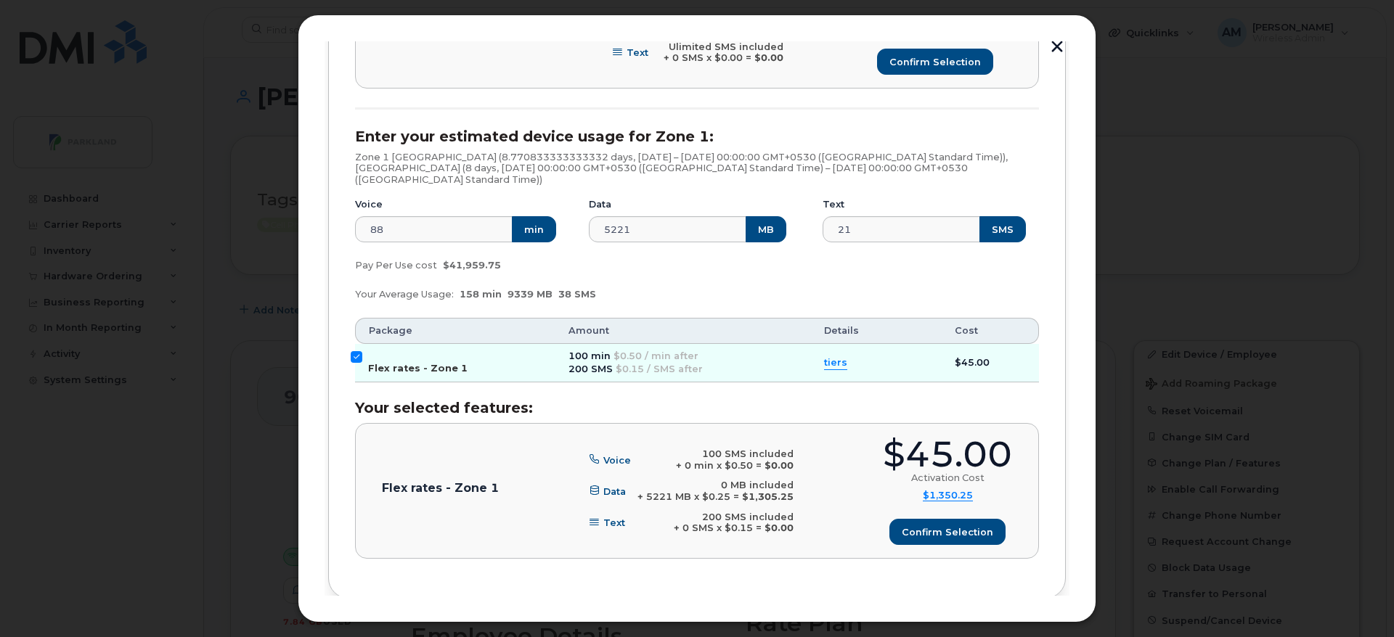
click at [359, 351] on input "Flex rates - Zone 1" at bounding box center [357, 357] width 12 height 12
checkbox input "false"
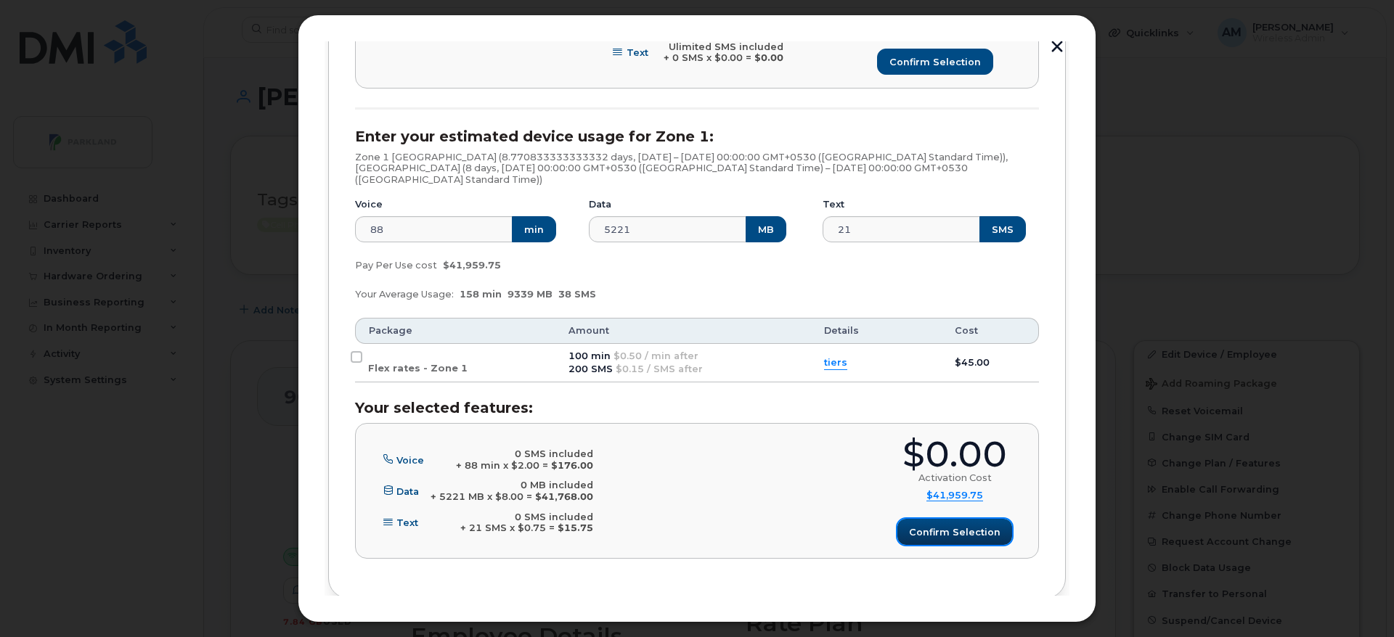
click at [937, 525] on span "Confirm selection" at bounding box center [954, 532] width 91 height 14
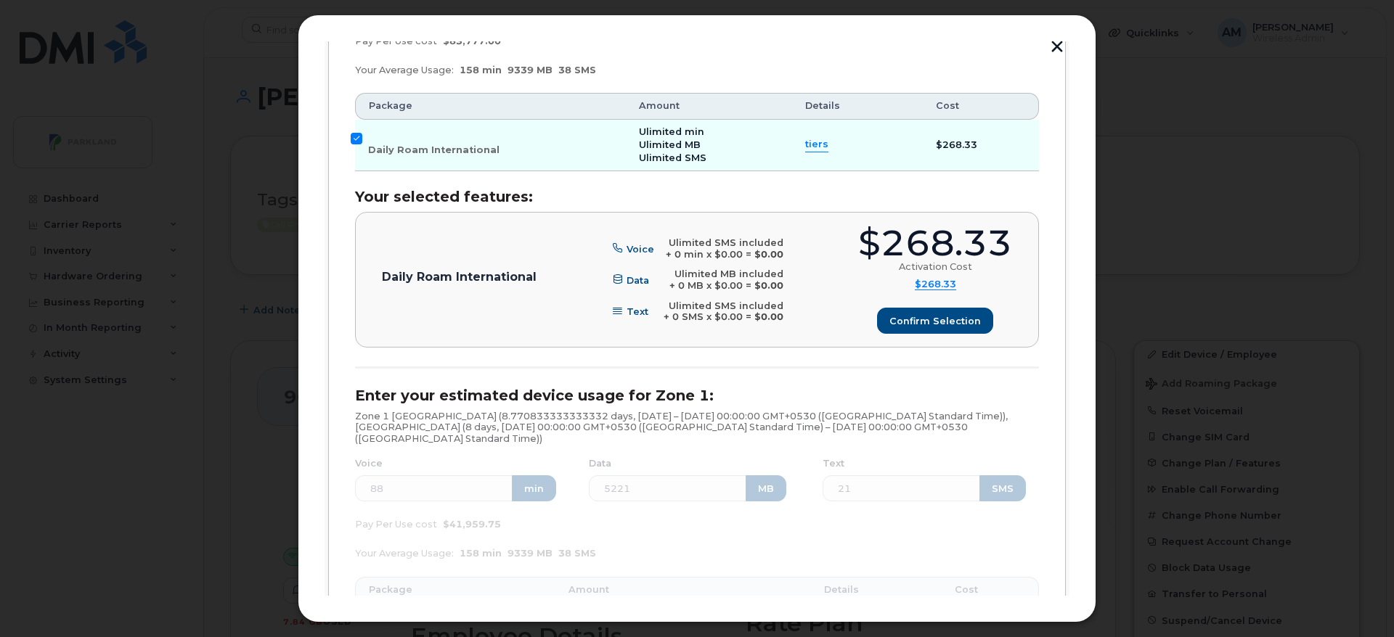
scroll to position [306, 0]
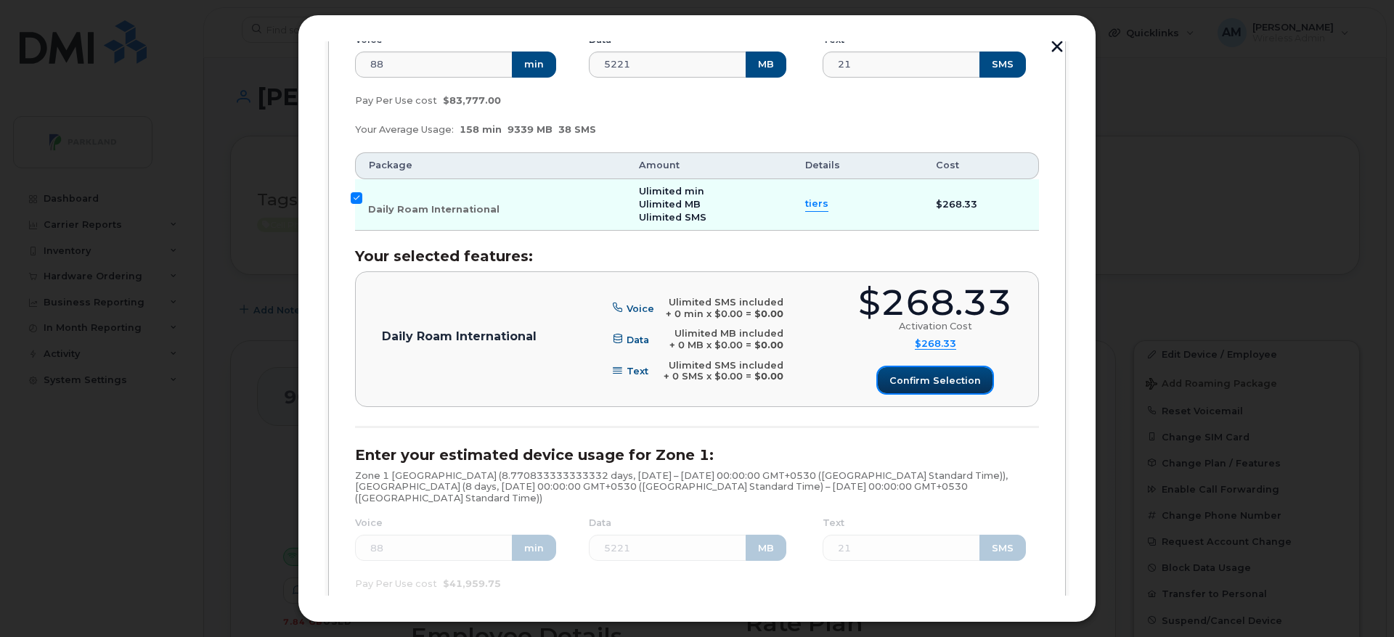
click at [961, 380] on span "Confirm selection" at bounding box center [934, 381] width 91 height 14
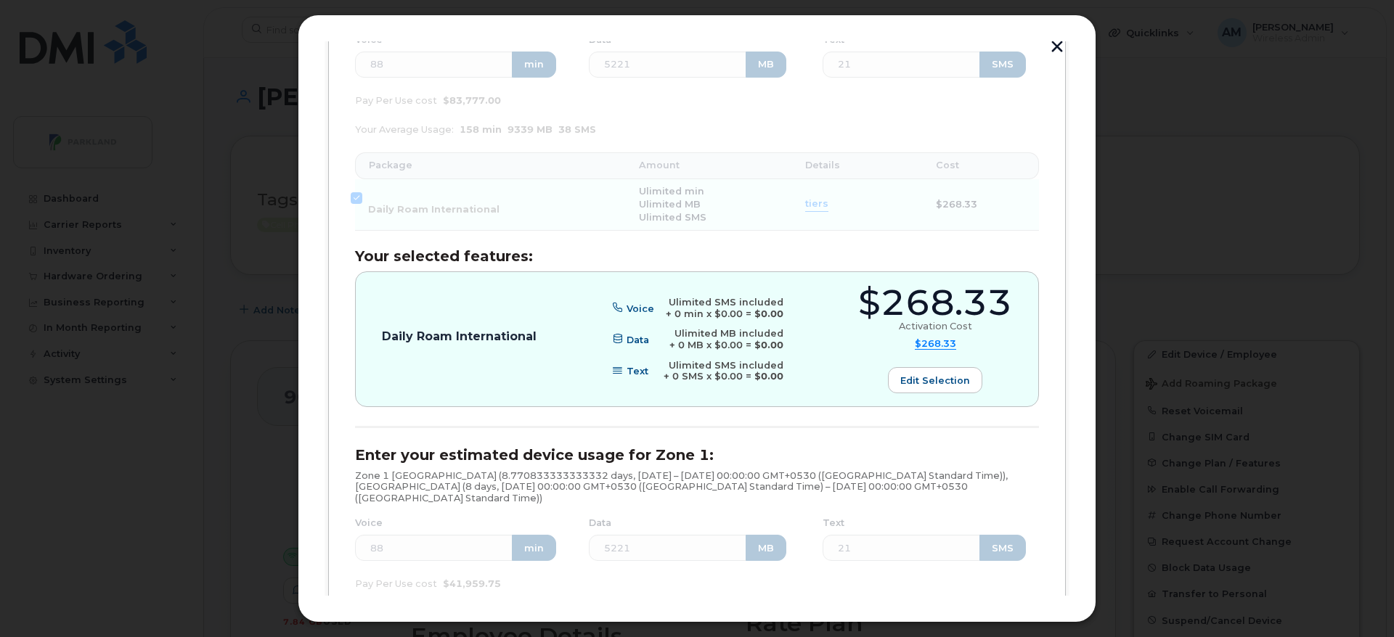
scroll to position [681, 0]
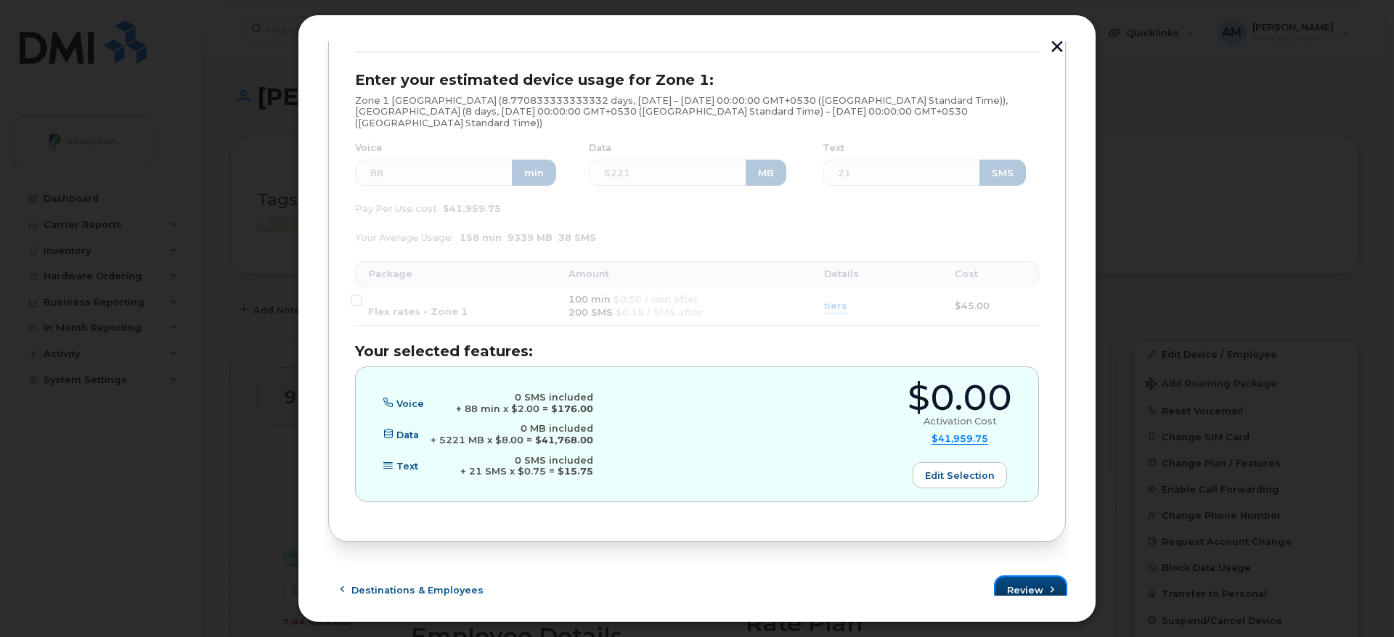
click at [1023, 584] on span "Review" at bounding box center [1025, 591] width 36 height 14
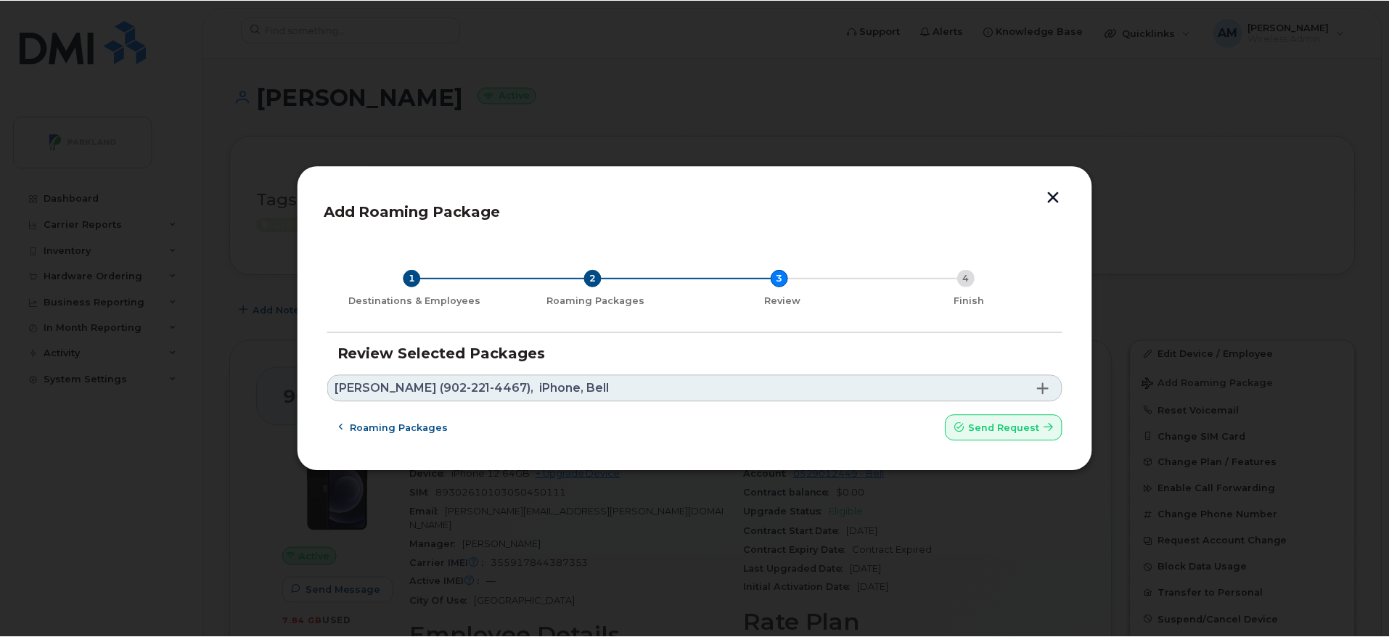
scroll to position [0, 0]
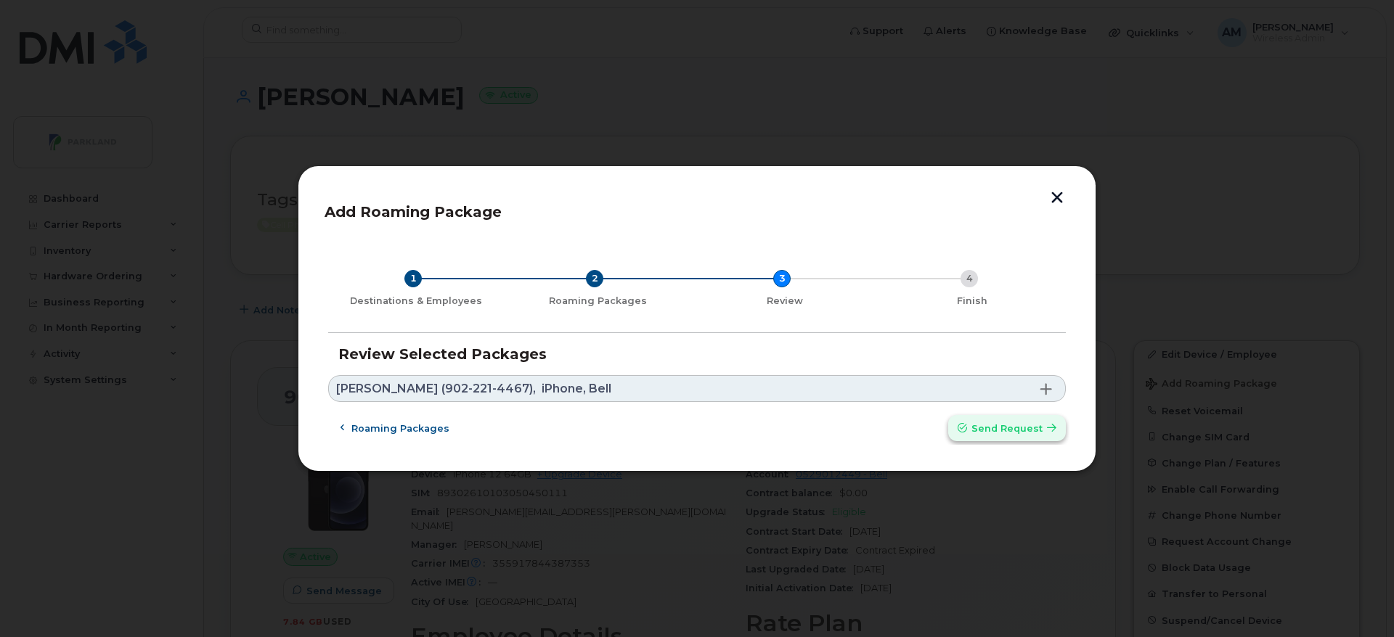
click at [988, 423] on span "Send request" at bounding box center [1006, 429] width 71 height 14
click at [986, 431] on div "Roaming packages Send request" at bounding box center [696, 428] width 737 height 26
click at [1055, 428] on div "Roaming packages Send request" at bounding box center [696, 428] width 737 height 26
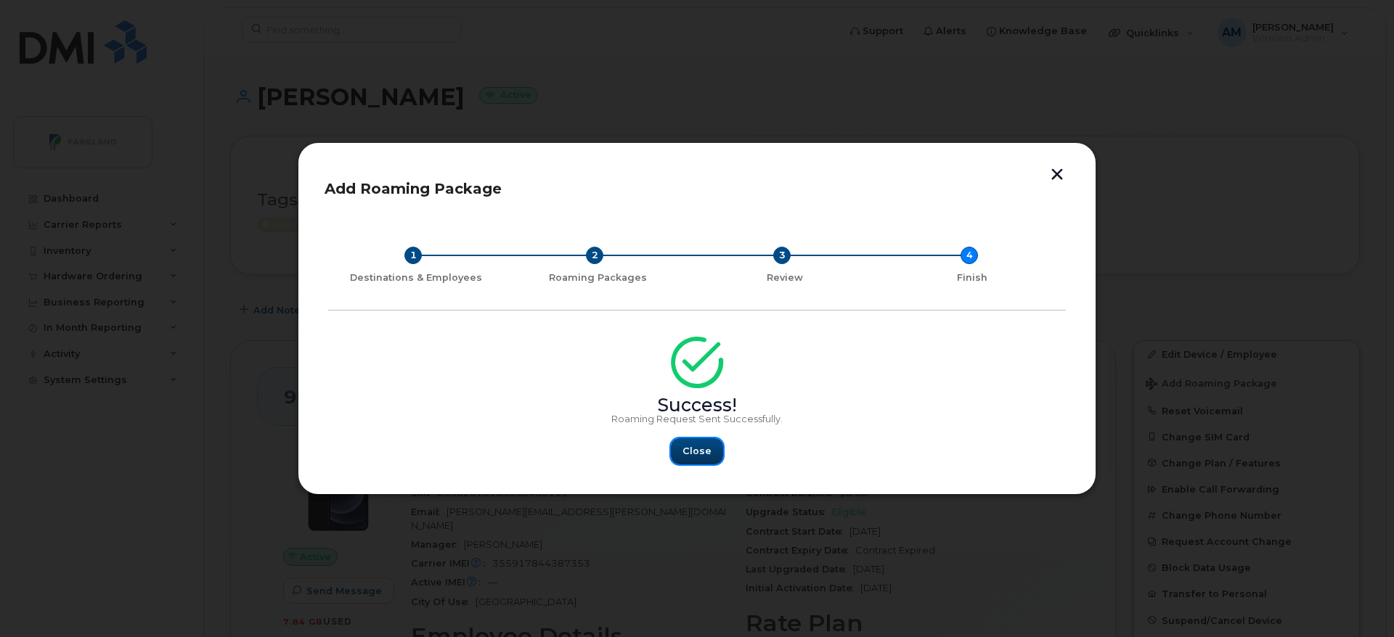
click at [696, 451] on span "Close" at bounding box center [696, 451] width 29 height 14
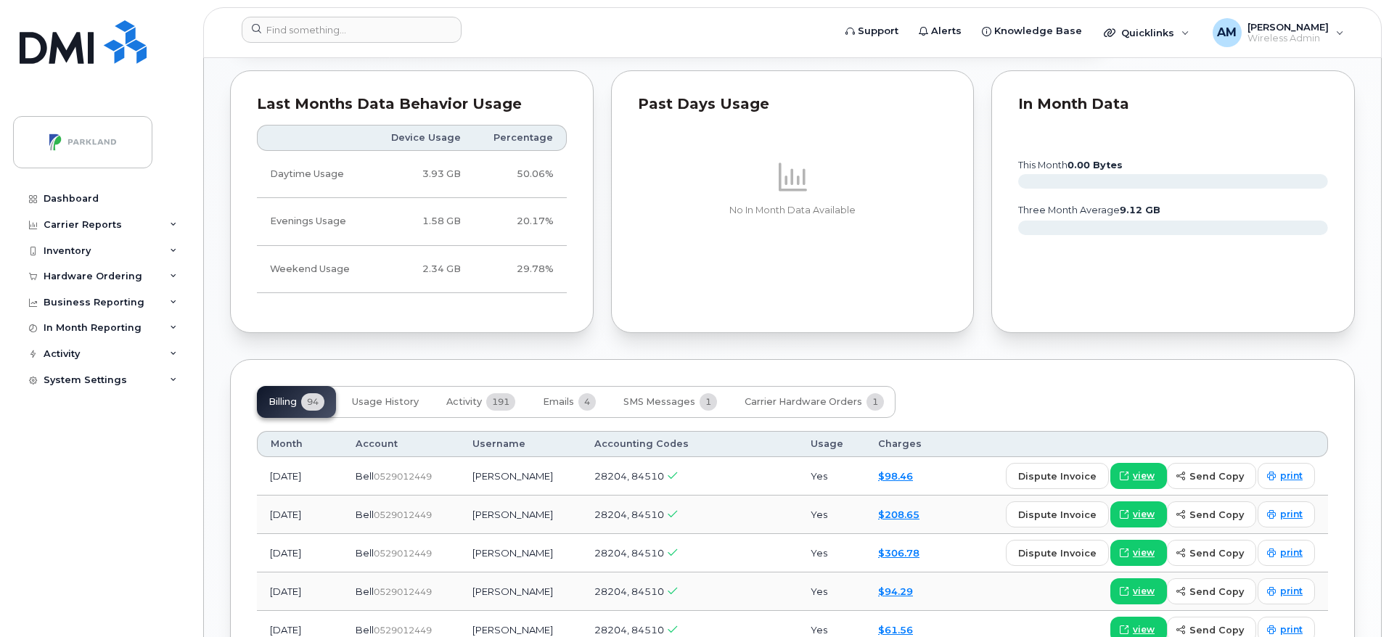
scroll to position [1123, 0]
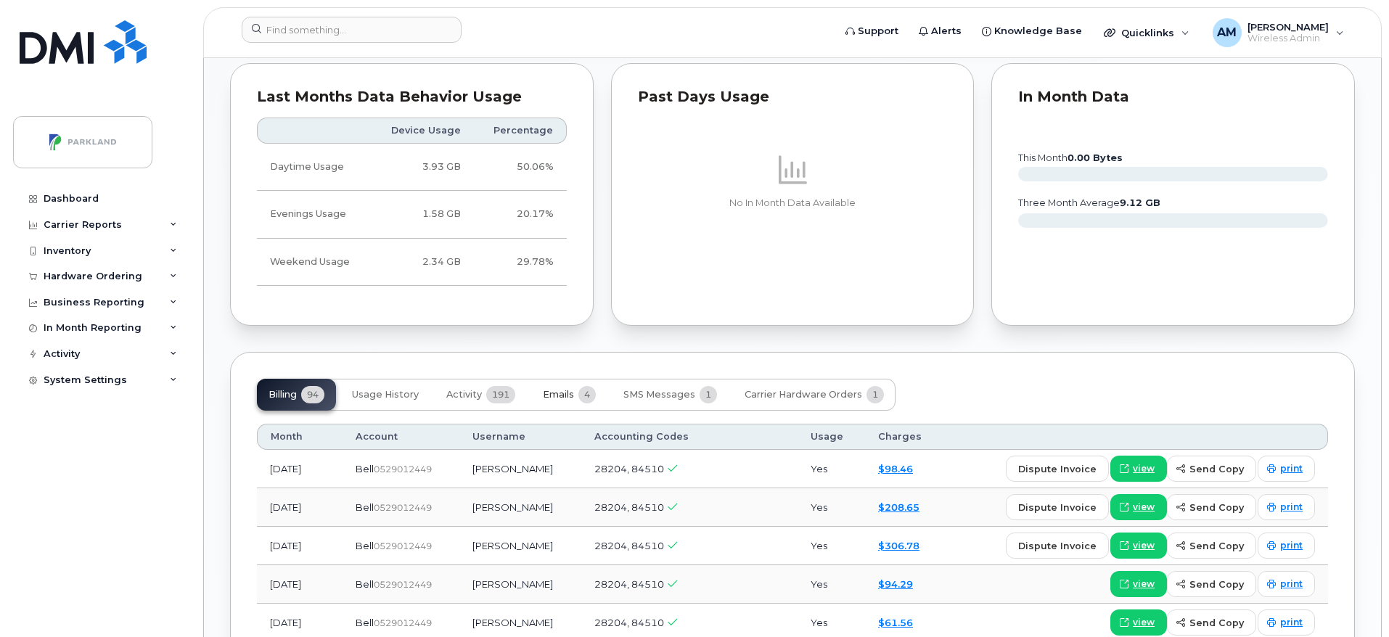
click at [568, 389] on span "Emails" at bounding box center [558, 395] width 31 height 12
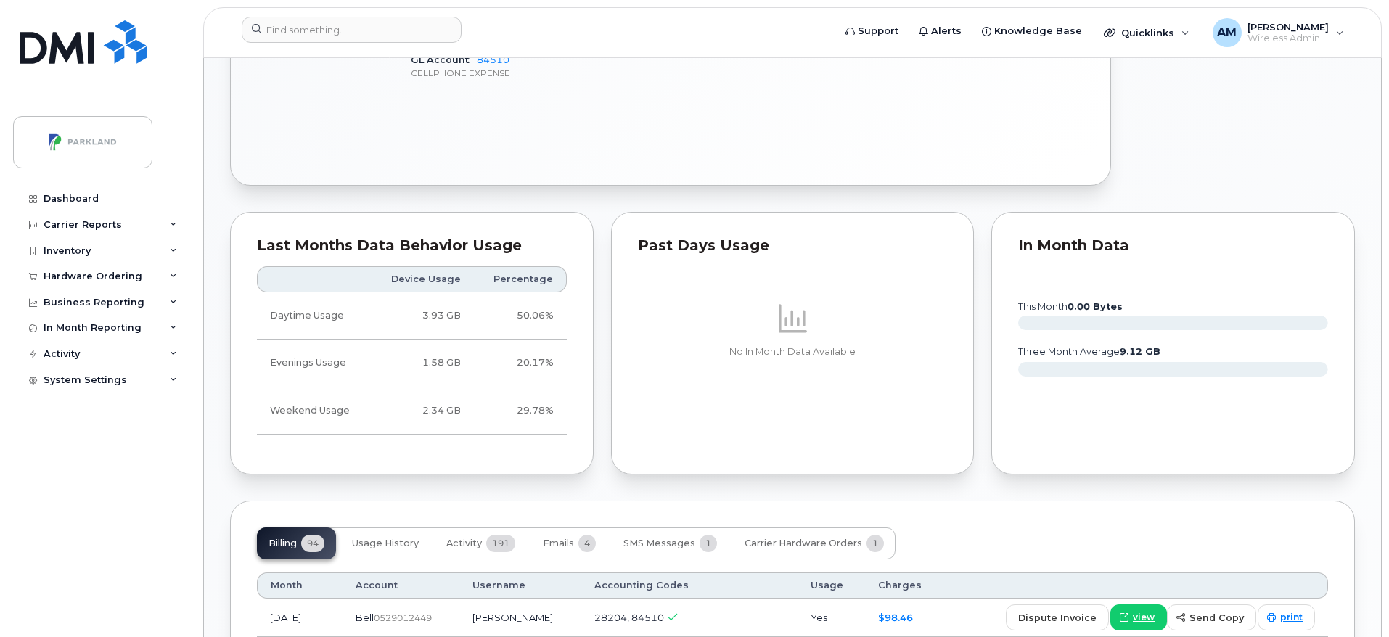
scroll to position [970, 0]
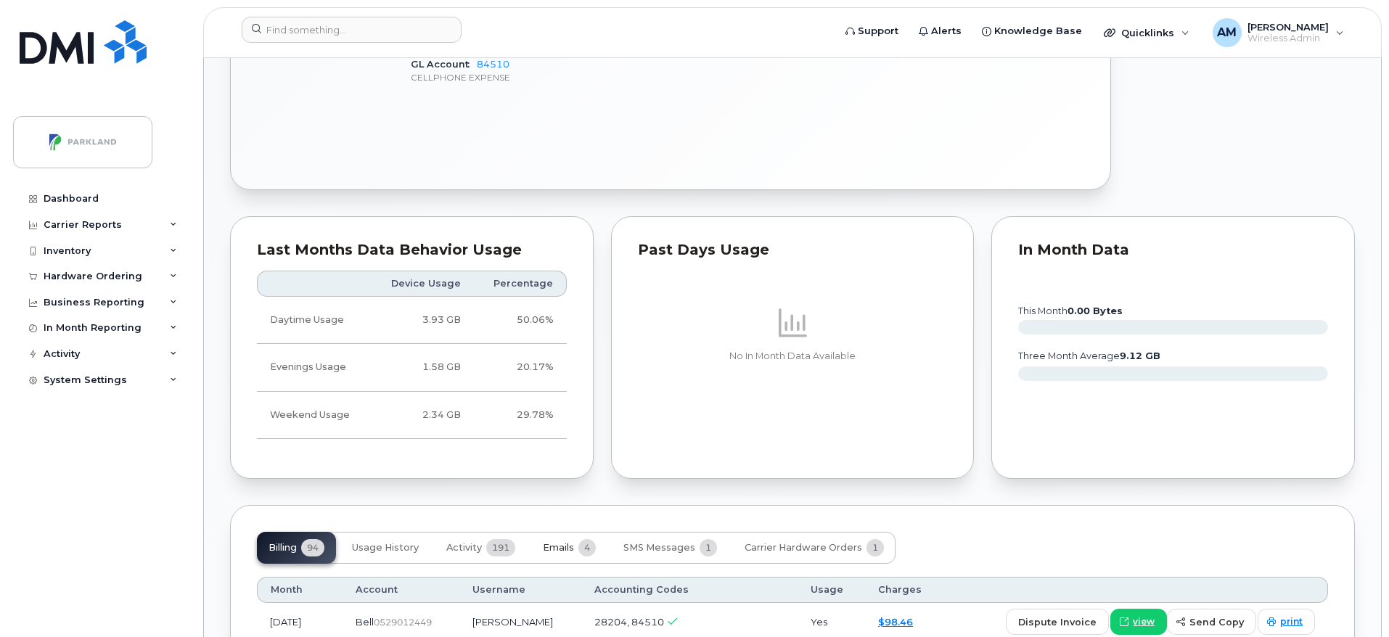
click at [574, 540] on button "Emails 4" at bounding box center [569, 548] width 76 height 32
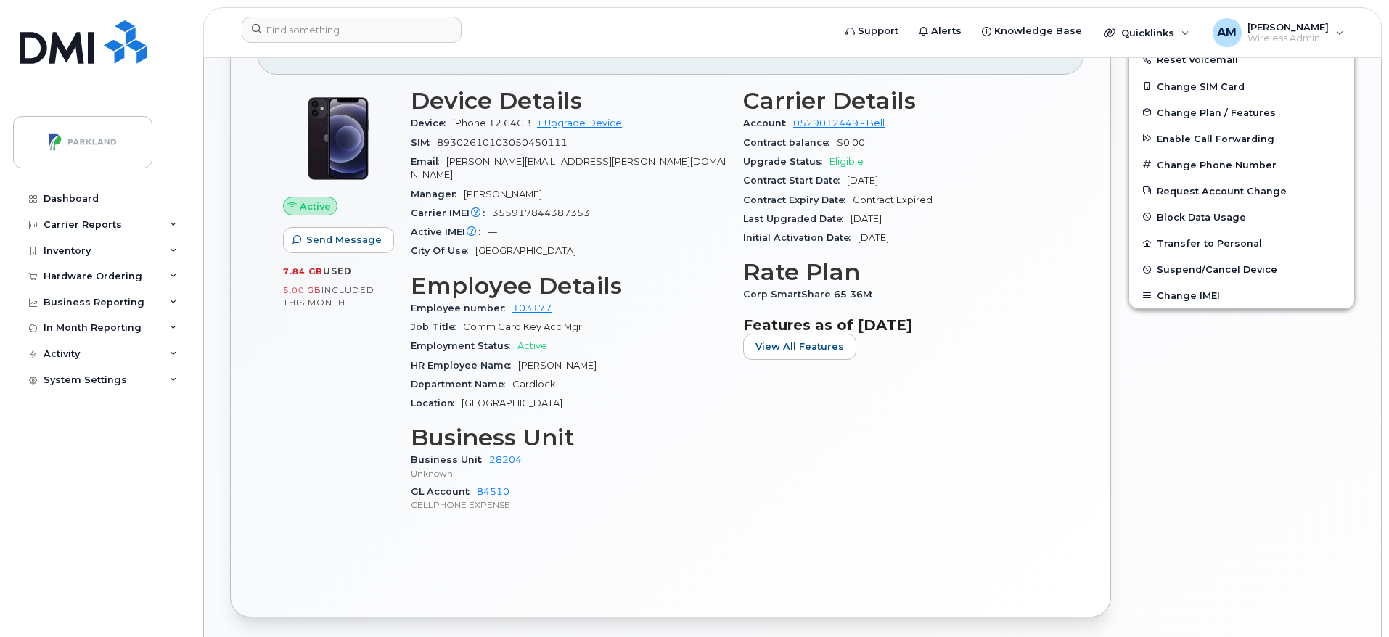
scroll to position [0, 0]
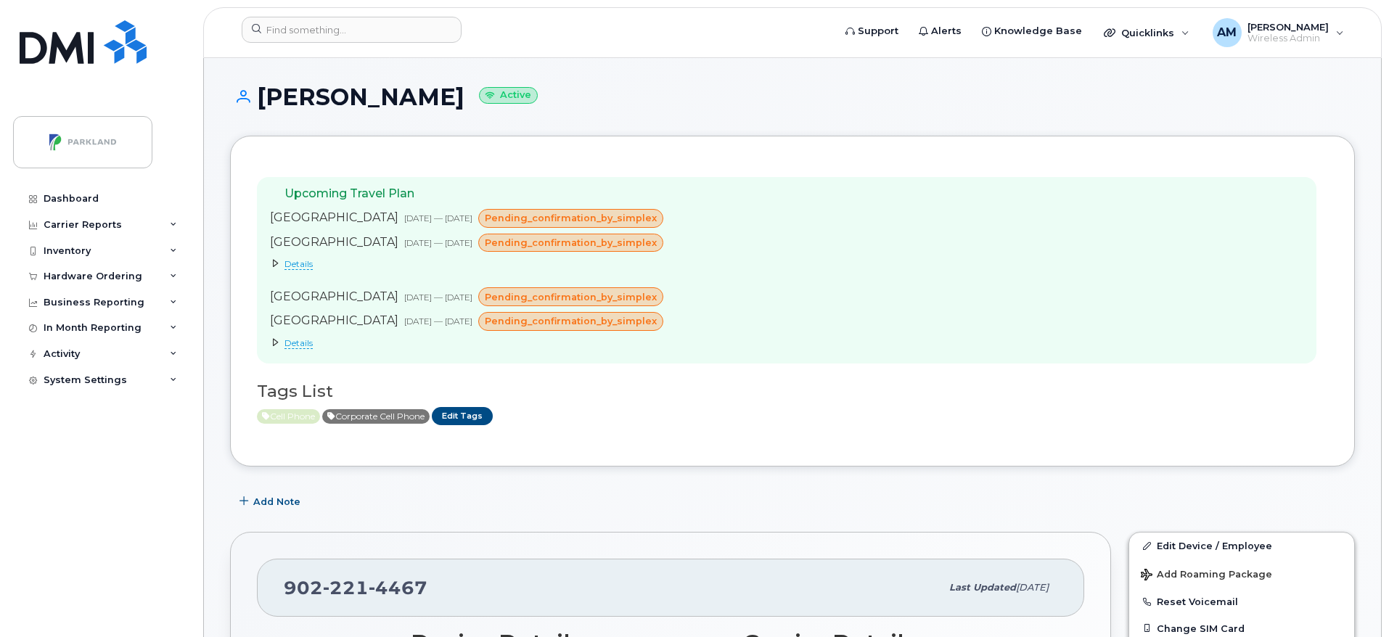
click at [1060, 286] on div "Upcoming Travel Plan Ireland [DATE] — [DATE] pending_confirmation_by_simplex [G…" at bounding box center [787, 270] width 1060 height 187
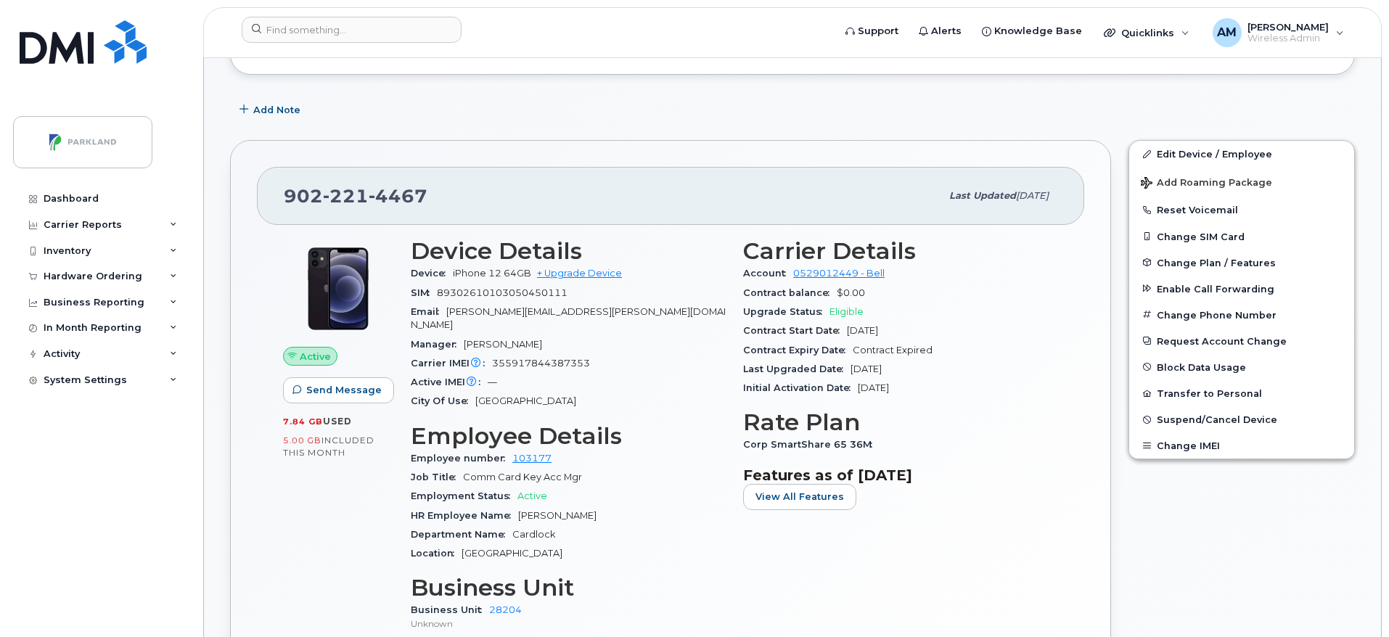
scroll to position [409, 0]
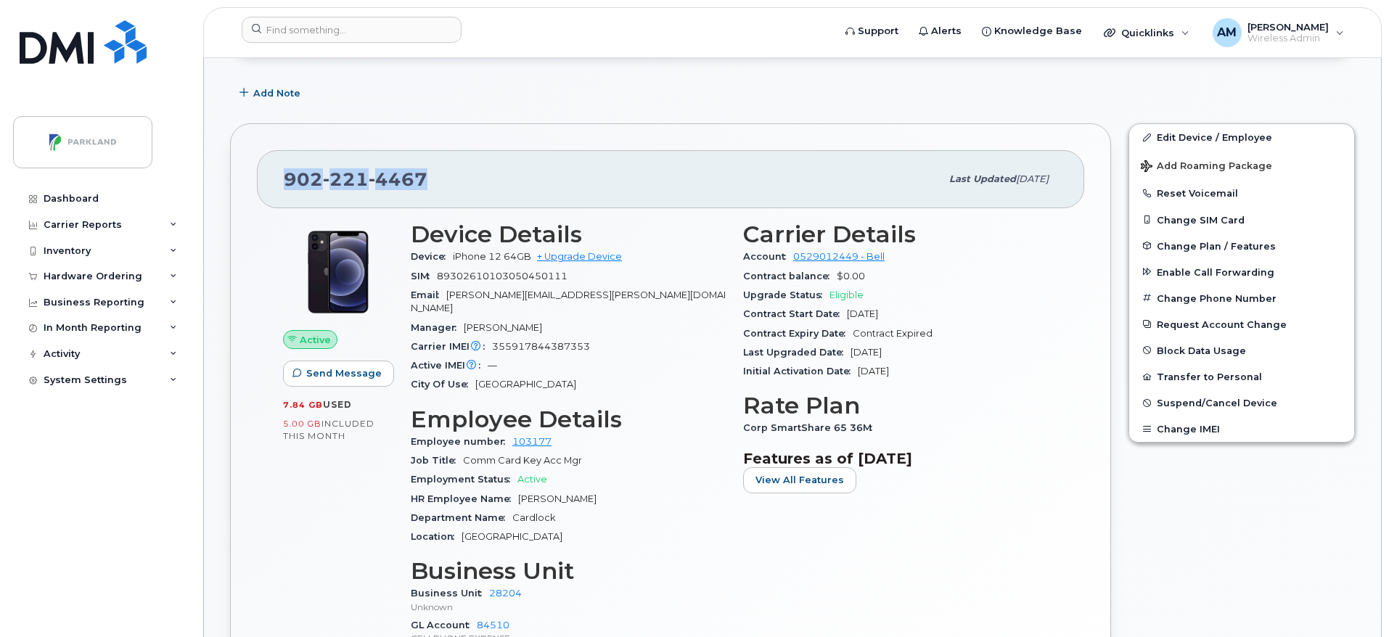
drag, startPoint x: 440, startPoint y: 169, endPoint x: 264, endPoint y: 164, distance: 175.7
click at [264, 164] on div "[PHONE_NUMBER] Last updated [DATE]" at bounding box center [670, 179] width 827 height 58
copy span "[PHONE_NUMBER]"
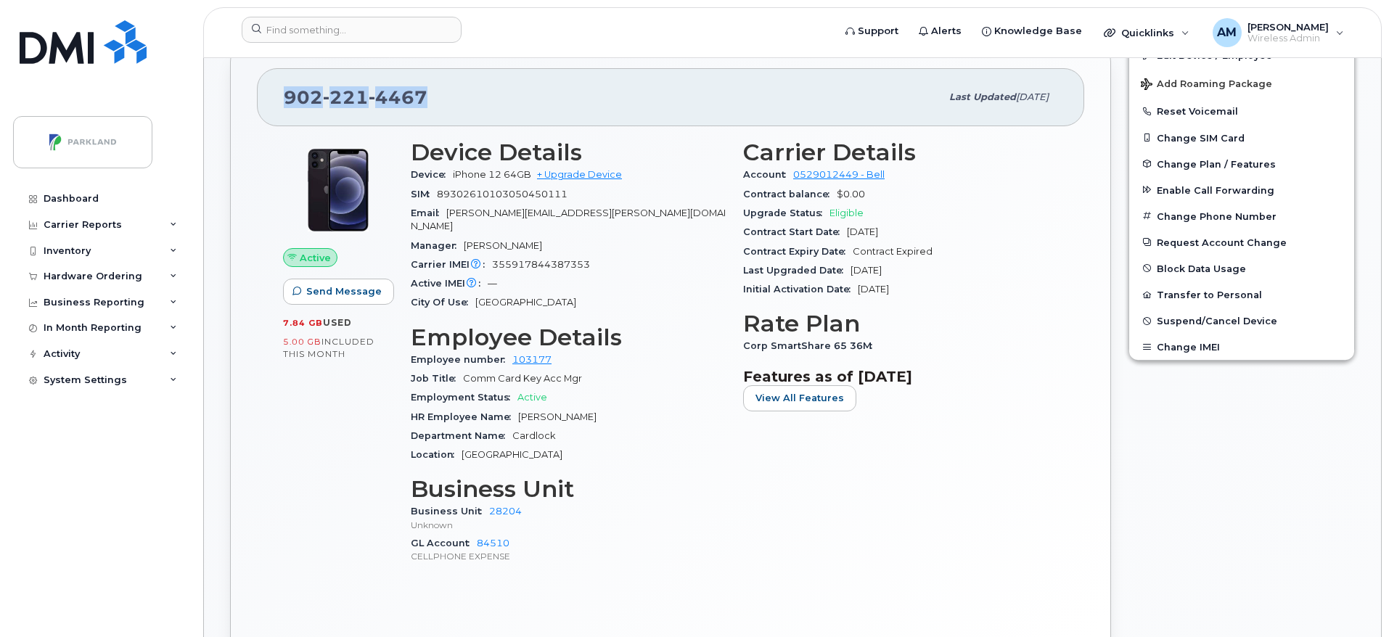
scroll to position [453, 0]
